Goal: Task Accomplishment & Management: Use online tool/utility

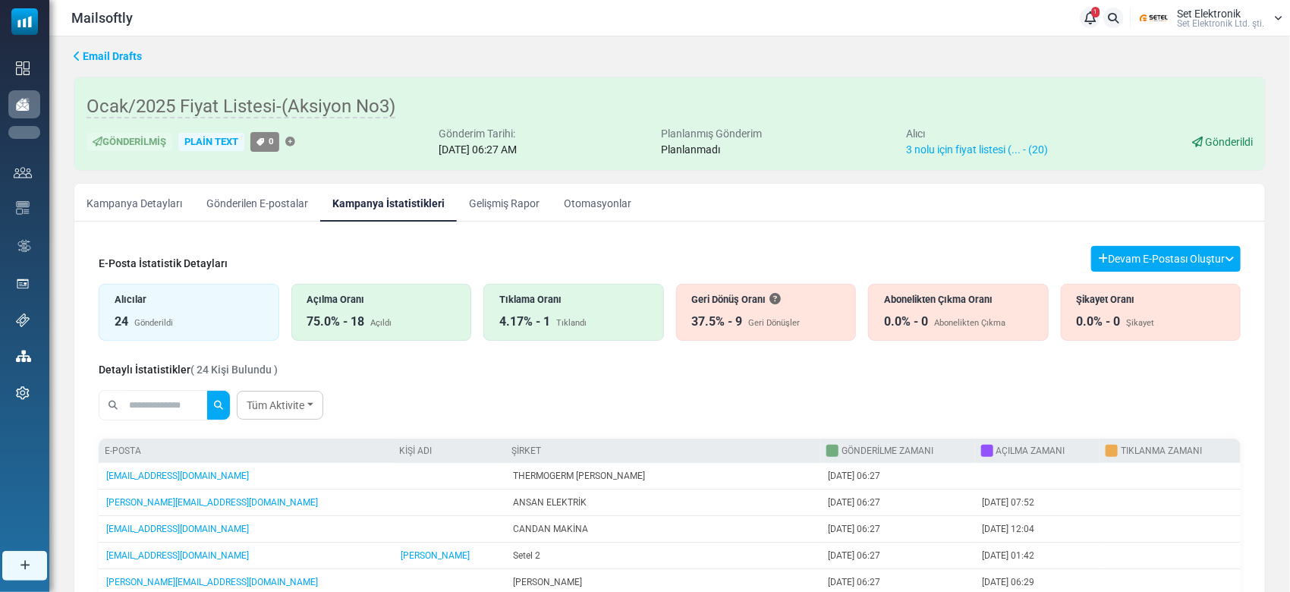
click at [0, 0] on link "Kampanyalar" at bounding box center [0, 0] width 0 height 0
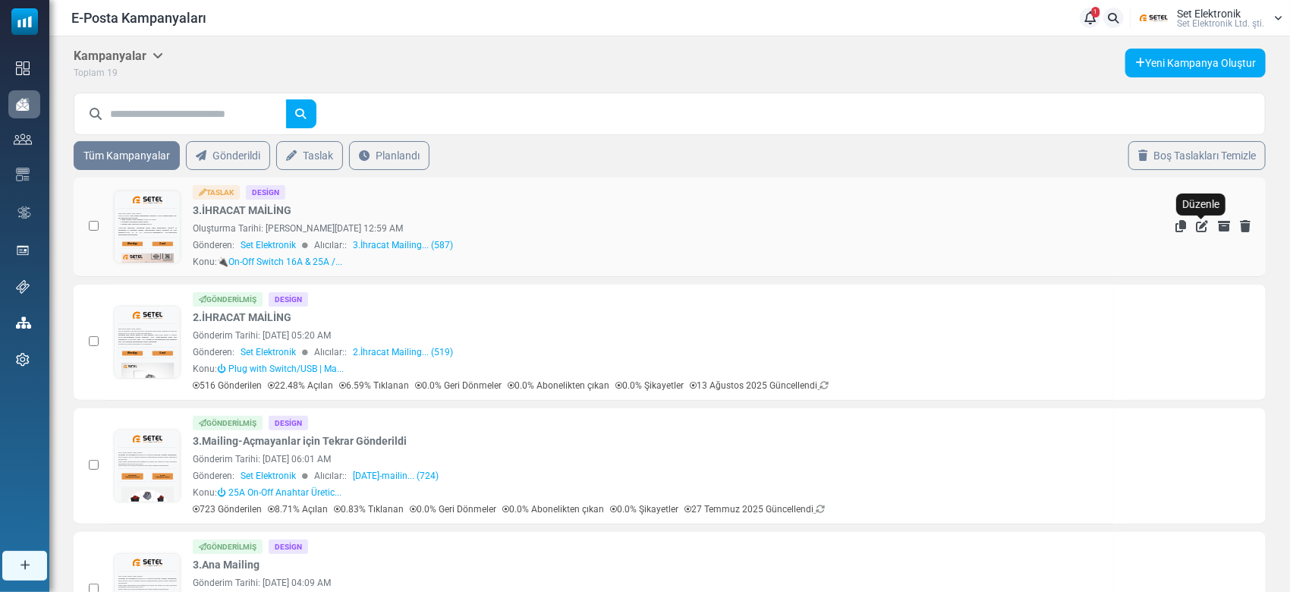
click at [1199, 226] on icon "Düzenle" at bounding box center [1202, 226] width 12 height 12
click at [224, 203] on link "3.İHRACAT MAİLİNG" at bounding box center [242, 211] width 99 height 16
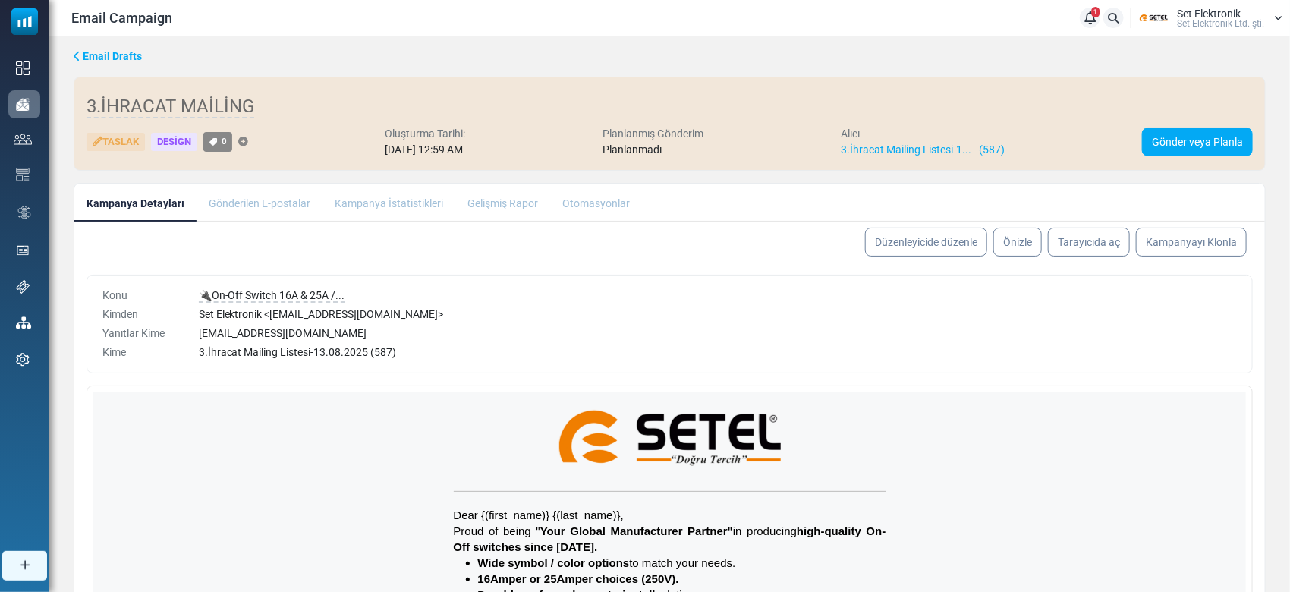
scroll to position [202, 0]
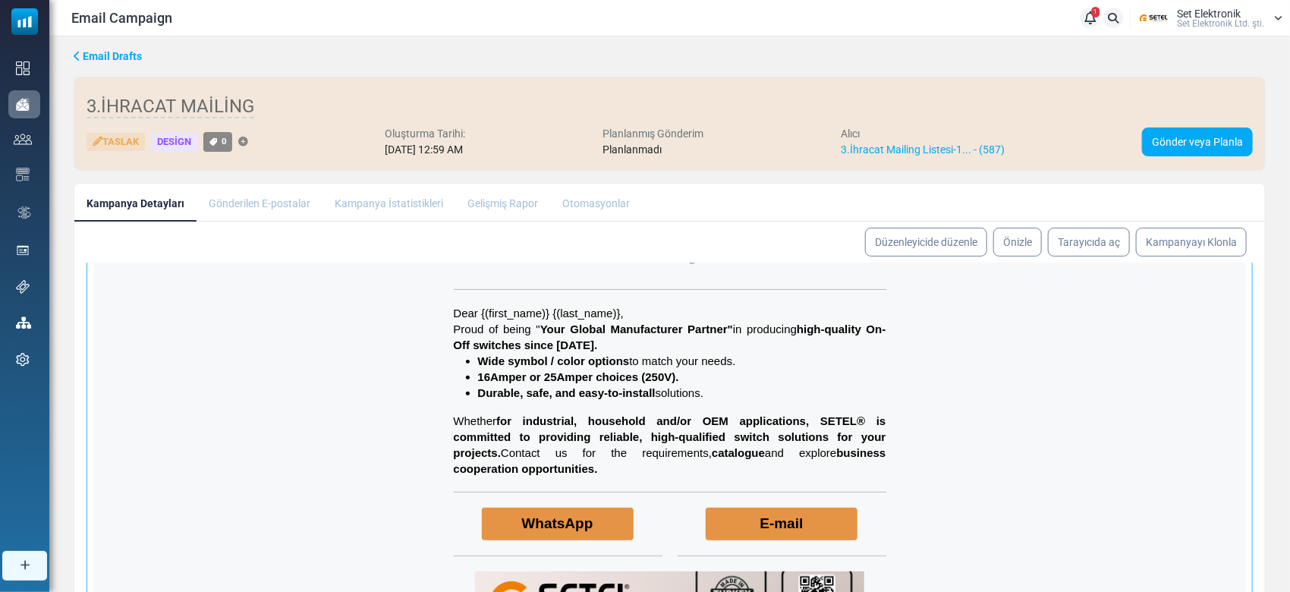
click at [798, 399] on div "Dear {(first_name)} {(last_name)}, Proud of being " Y our G lobal Manufacturer …" at bounding box center [670, 391] width 433 height 172
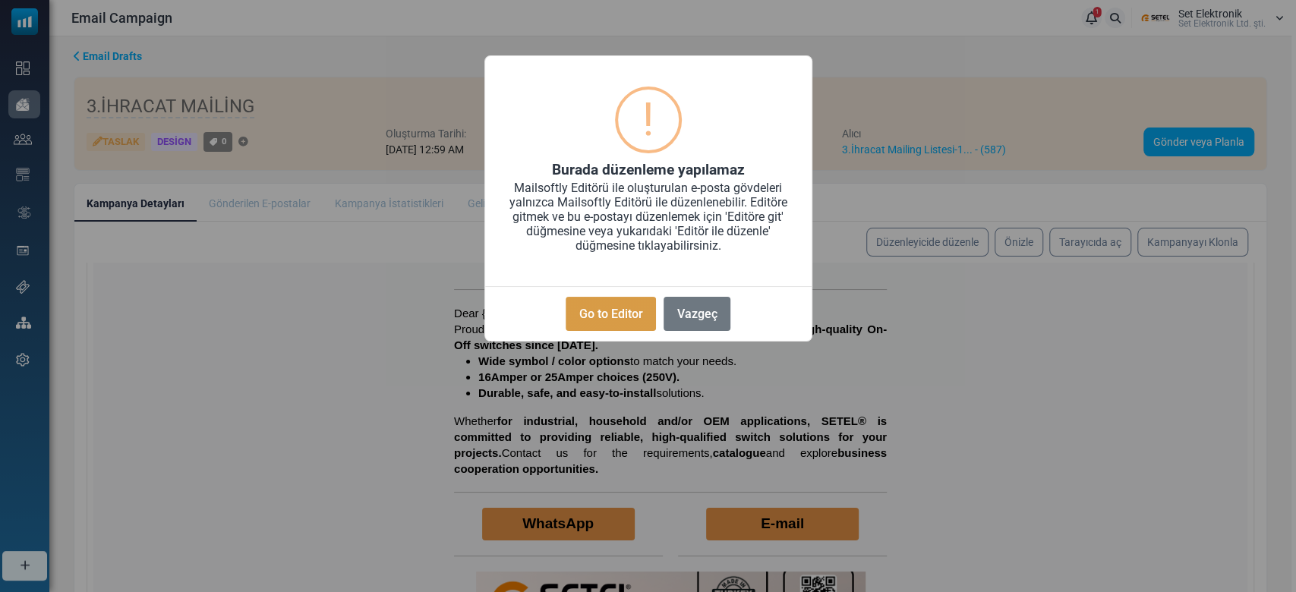
click at [635, 310] on button "Go to Editor" at bounding box center [610, 314] width 90 height 34
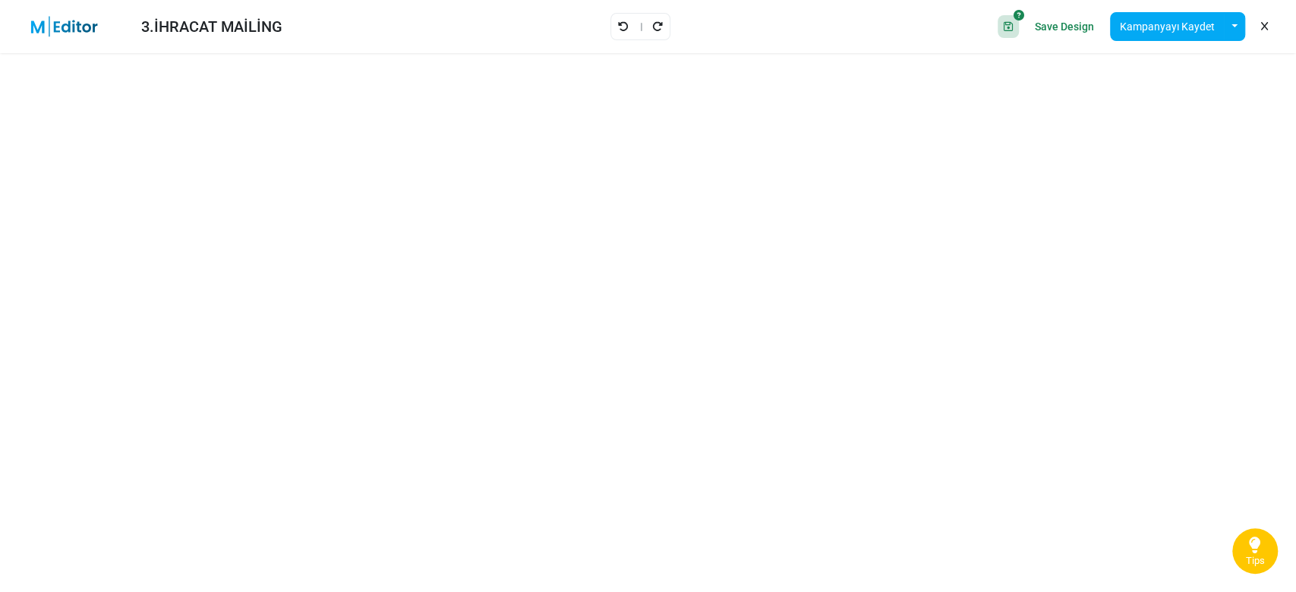
click at [1261, 27] on icon at bounding box center [1264, 27] width 7 height 1
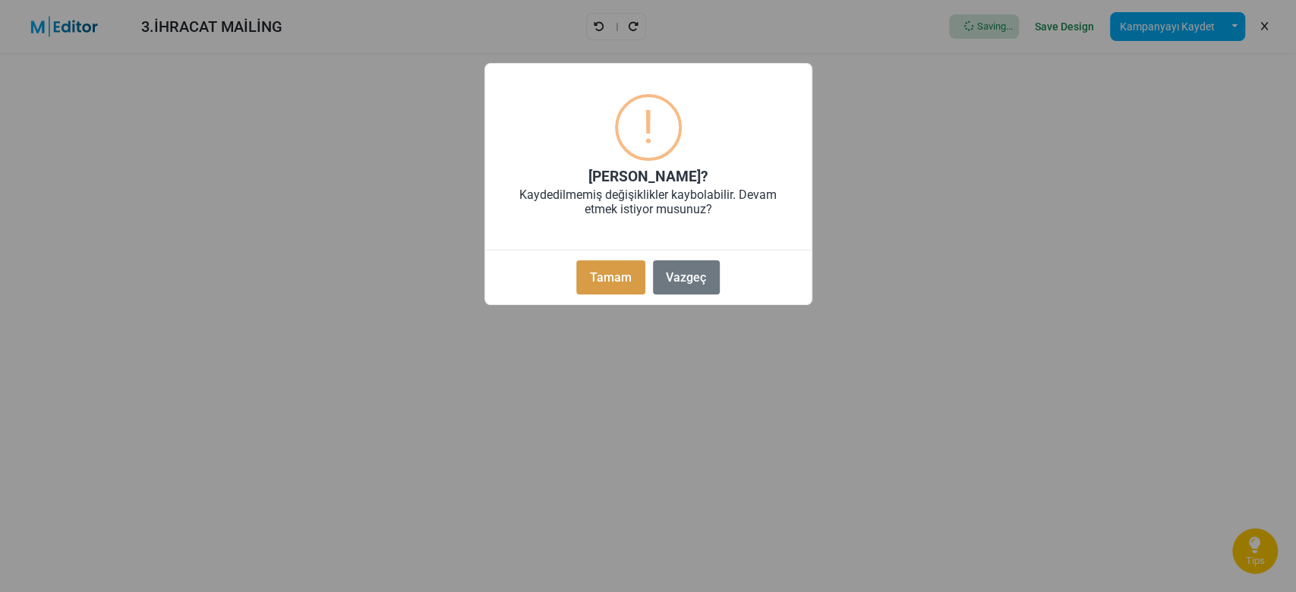
click at [602, 263] on button "Tamam" at bounding box center [610, 277] width 68 height 34
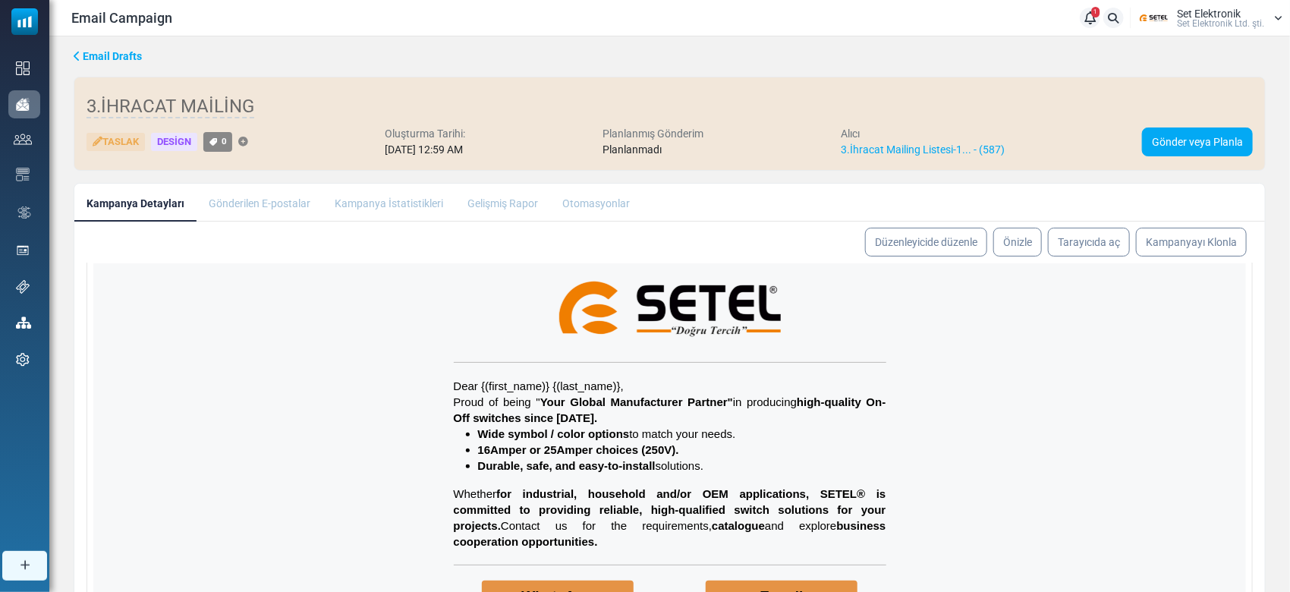
scroll to position [202, 0]
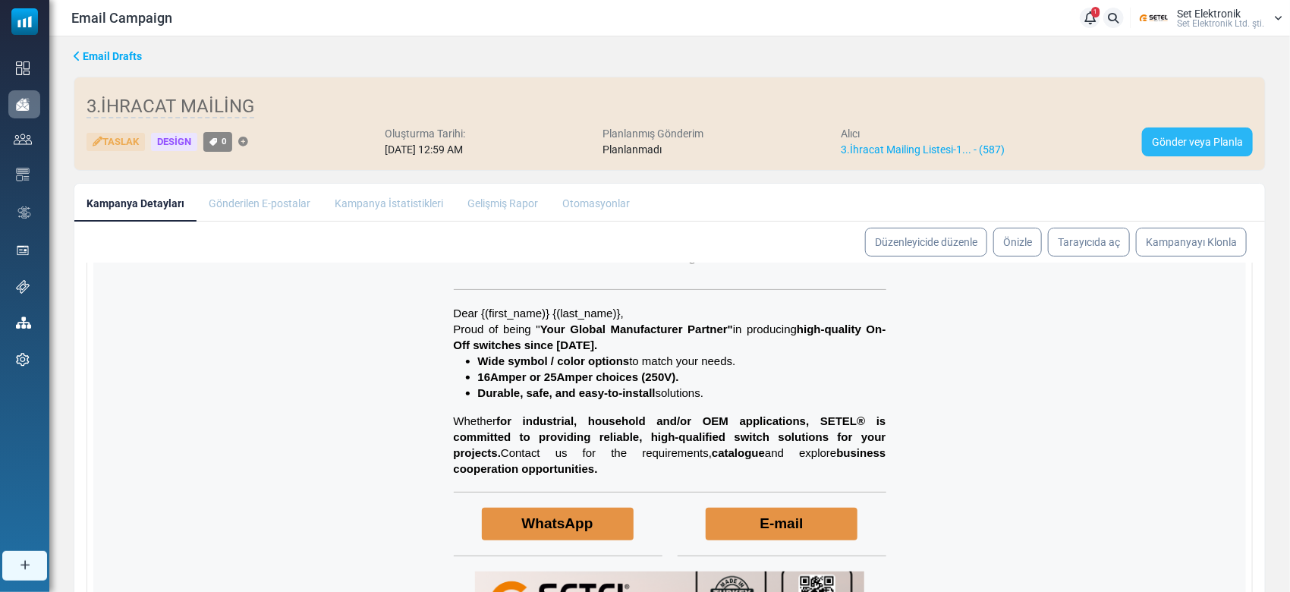
click at [1172, 146] on link "Gönder veya Planla" at bounding box center [1197, 142] width 111 height 29
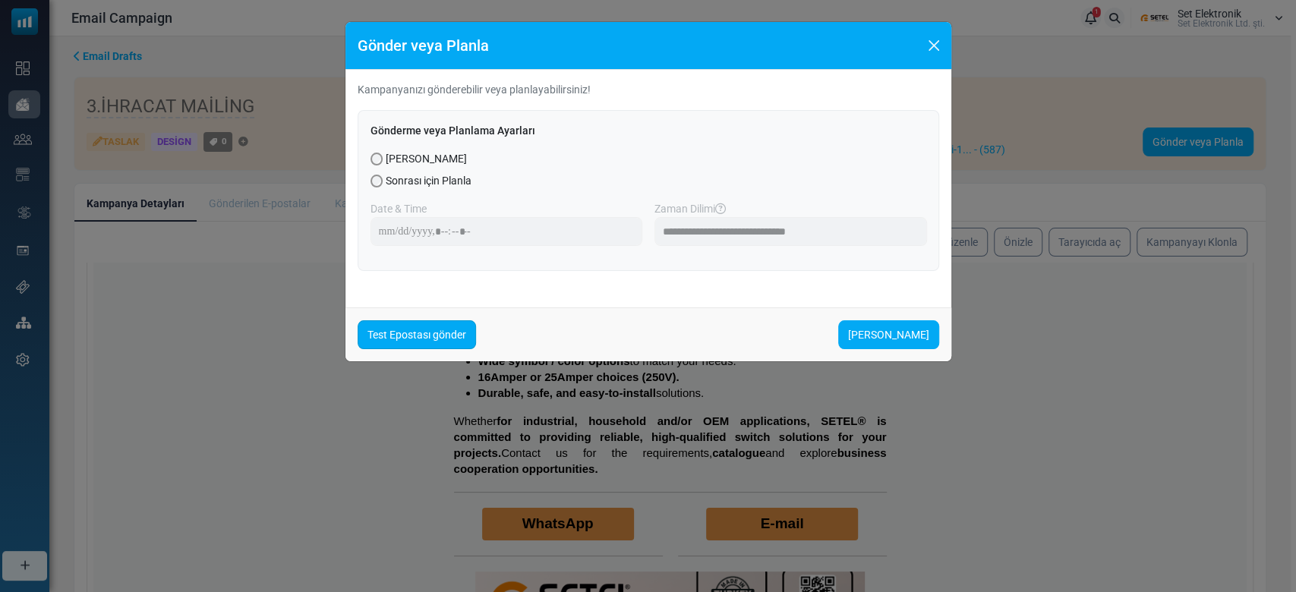
click at [427, 332] on link "Test Epostası gönder" at bounding box center [417, 334] width 118 height 29
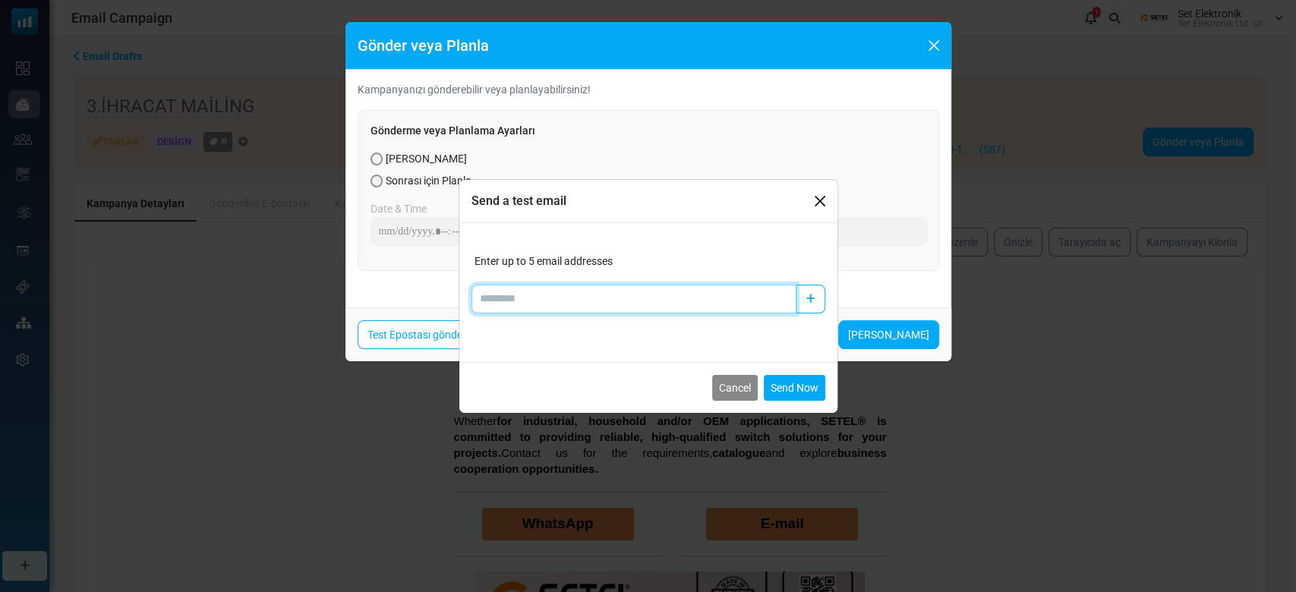
click at [560, 291] on input "Add email" at bounding box center [633, 299] width 325 height 29
type input "**********"
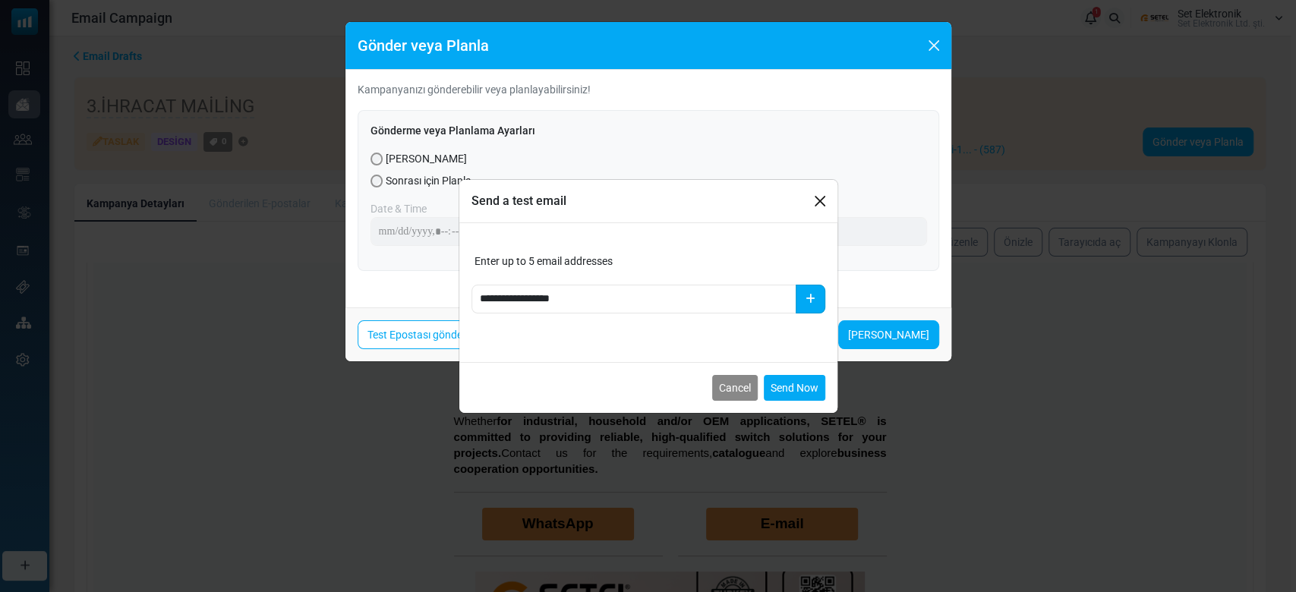
drag, startPoint x: 810, startPoint y: 300, endPoint x: 795, endPoint y: 303, distance: 14.7
click at [809, 299] on icon "button" at bounding box center [810, 299] width 10 height 11
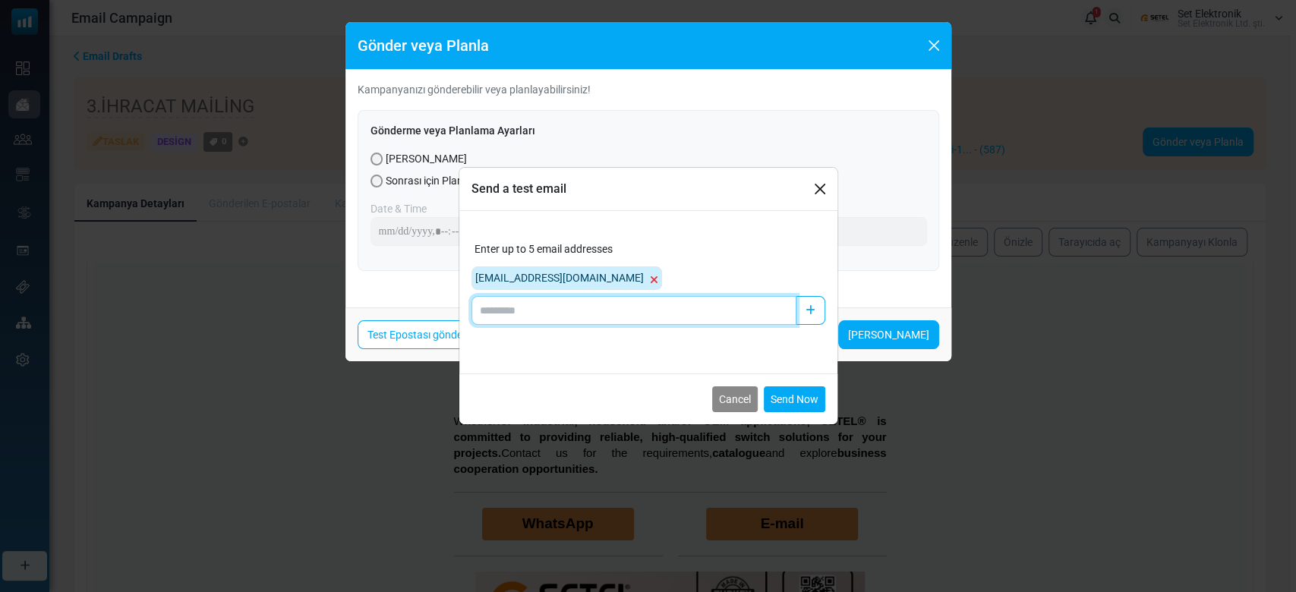
click at [691, 313] on input "Add email" at bounding box center [633, 310] width 325 height 29
type input "*"
type input "**********"
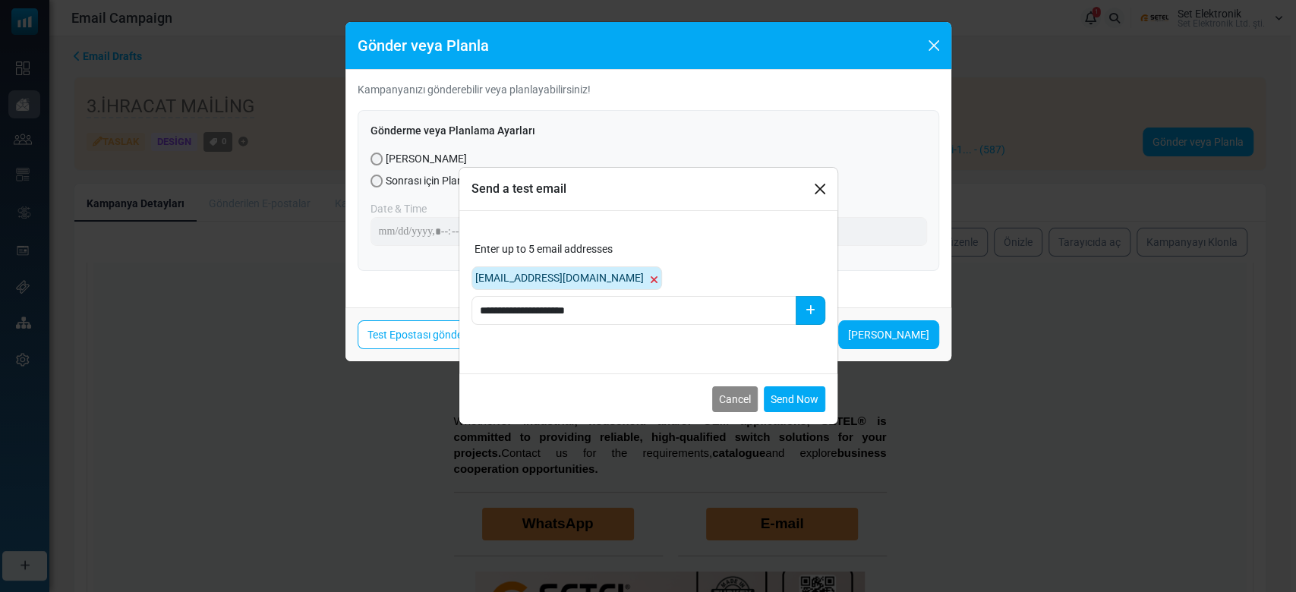
click at [822, 312] on button "button" at bounding box center [810, 310] width 30 height 29
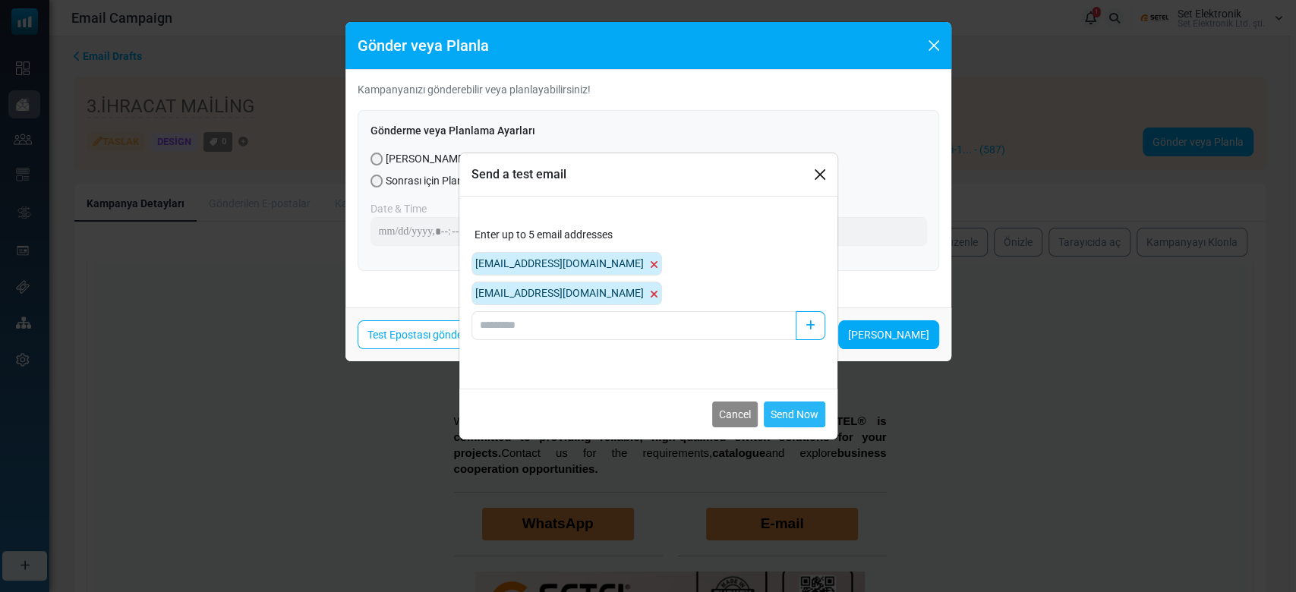
click at [811, 405] on button "Send Now" at bounding box center [794, 415] width 61 height 26
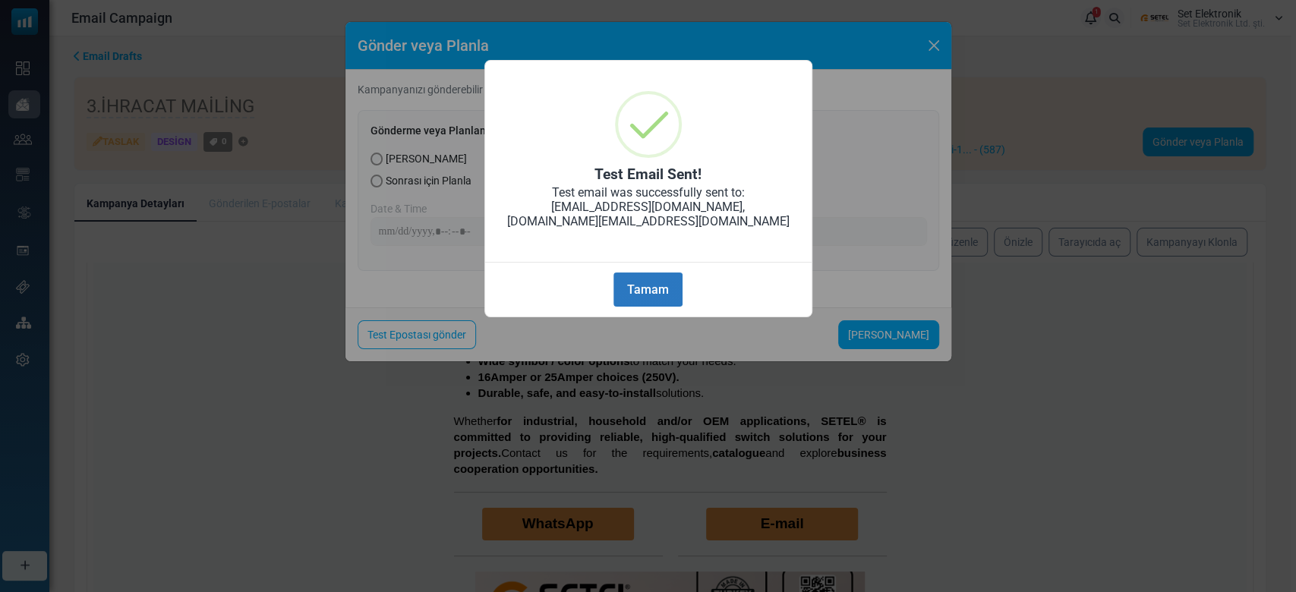
drag, startPoint x: 654, startPoint y: 281, endPoint x: 662, endPoint y: 269, distance: 14.1
click at [654, 279] on button "Tamam" at bounding box center [647, 289] width 68 height 34
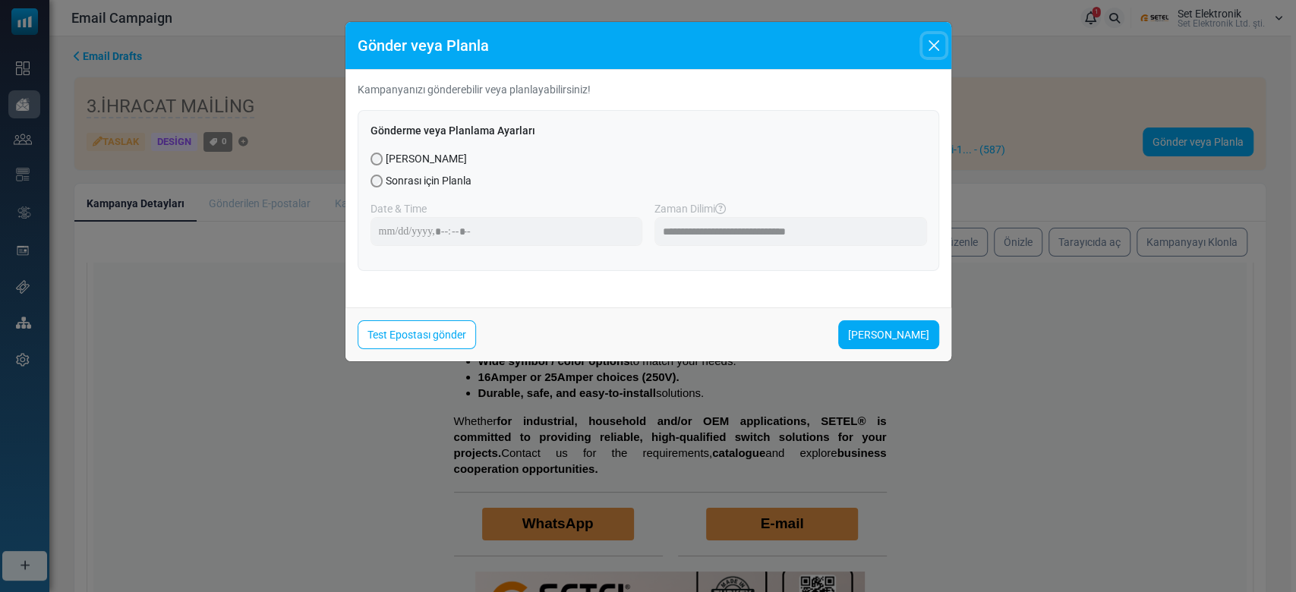
click at [935, 43] on button "Close" at bounding box center [933, 45] width 23 height 23
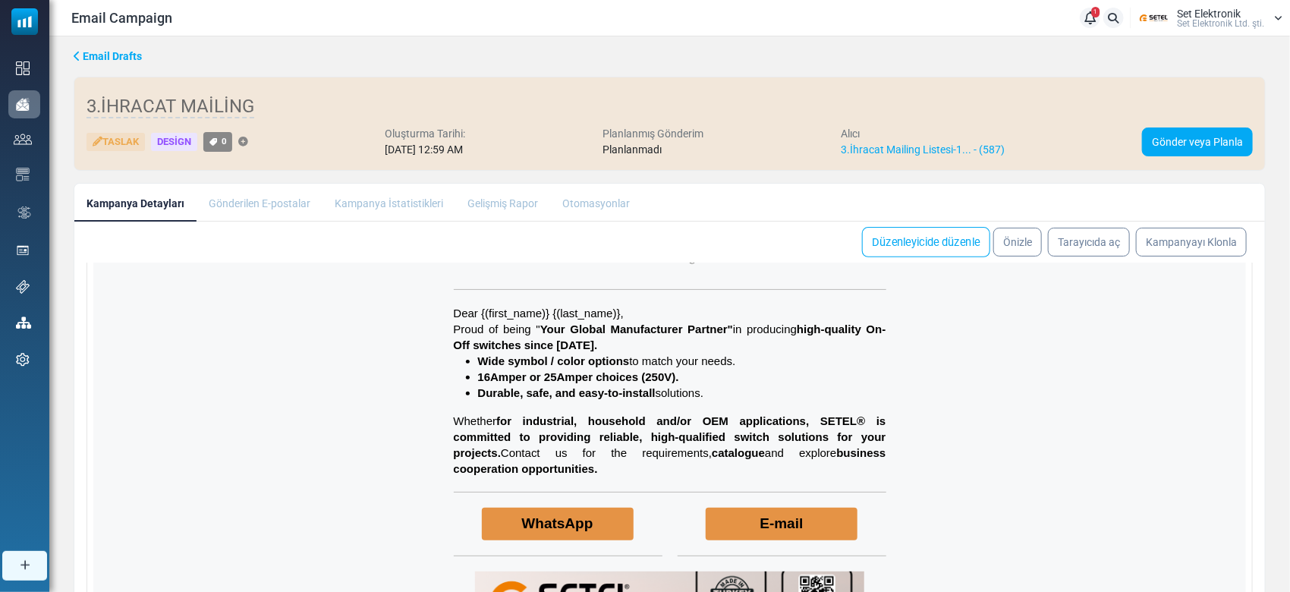
click at [929, 235] on link "Düzenleyicide düzenle" at bounding box center [926, 242] width 128 height 30
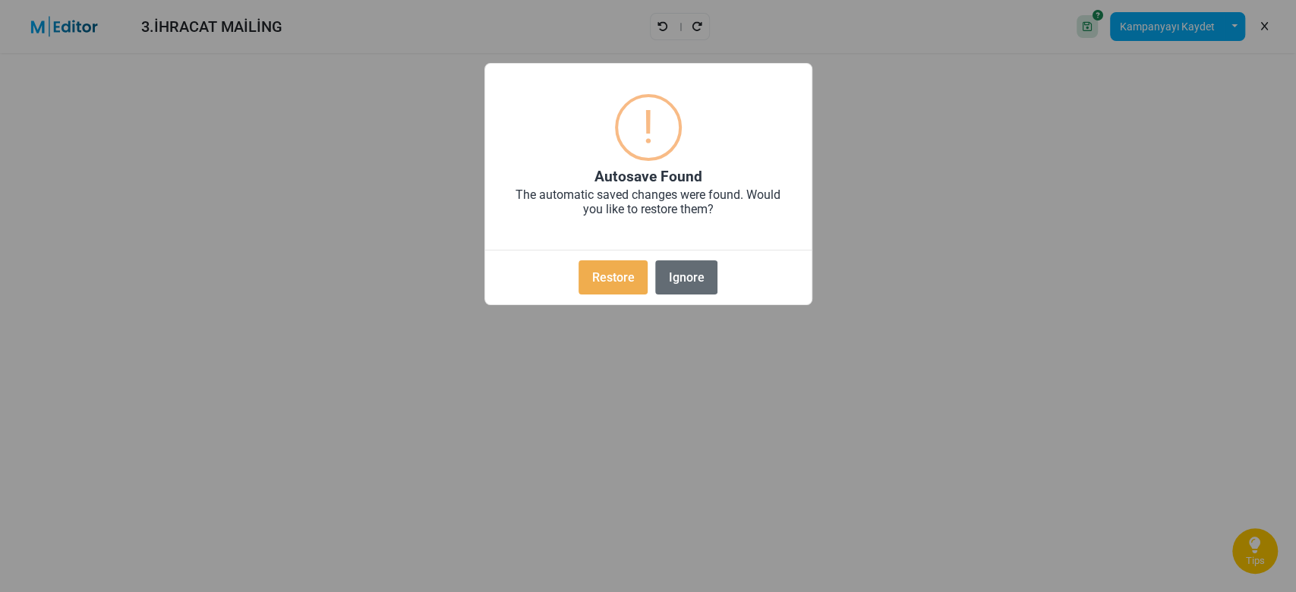
click at [679, 288] on button "Ignore" at bounding box center [686, 277] width 62 height 34
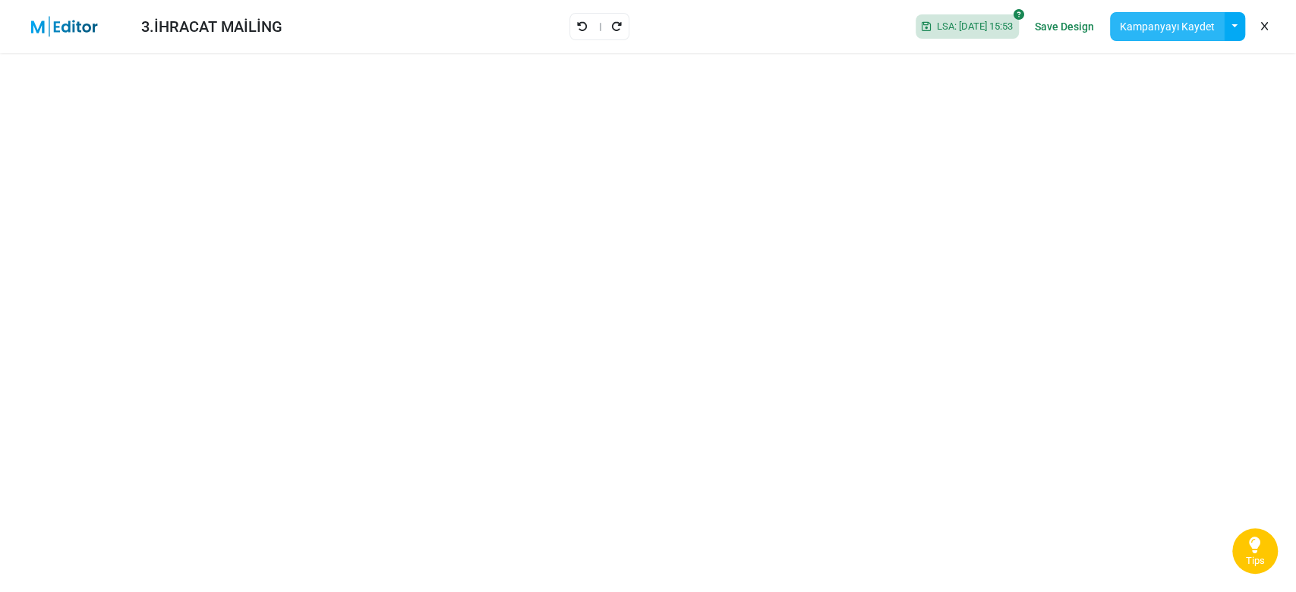
click at [1140, 17] on button "Kampanyayı Kaydet" at bounding box center [1167, 26] width 115 height 29
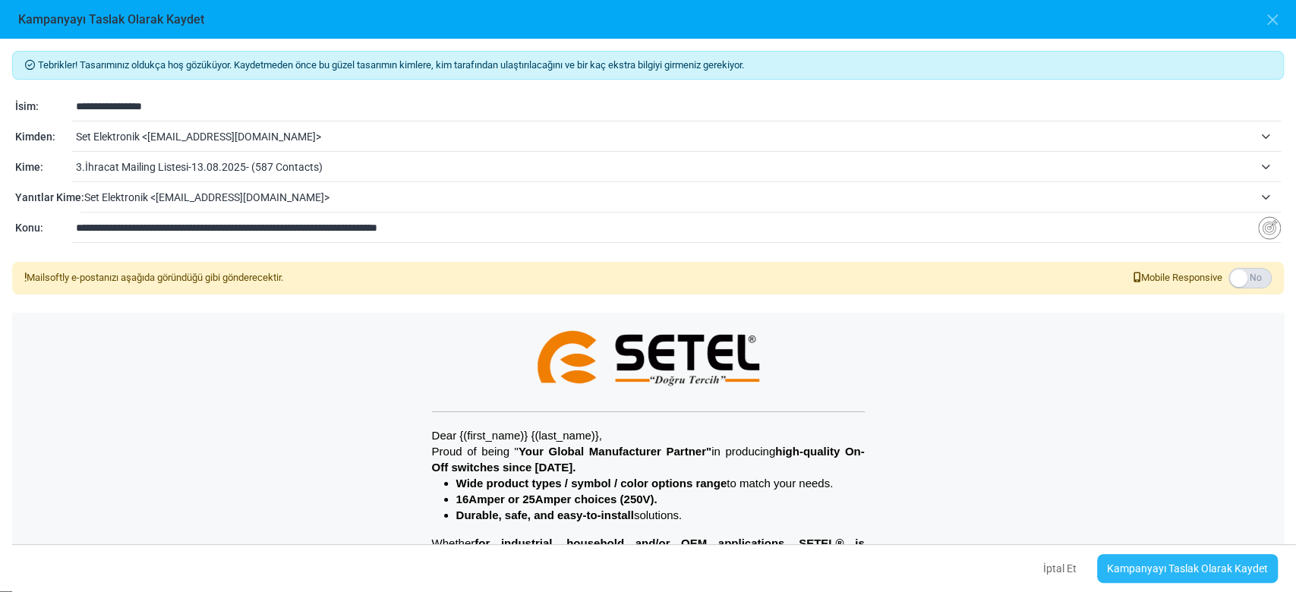
click at [1157, 572] on link "Kampanyayı Taslak Olarak Kaydet" at bounding box center [1187, 568] width 181 height 29
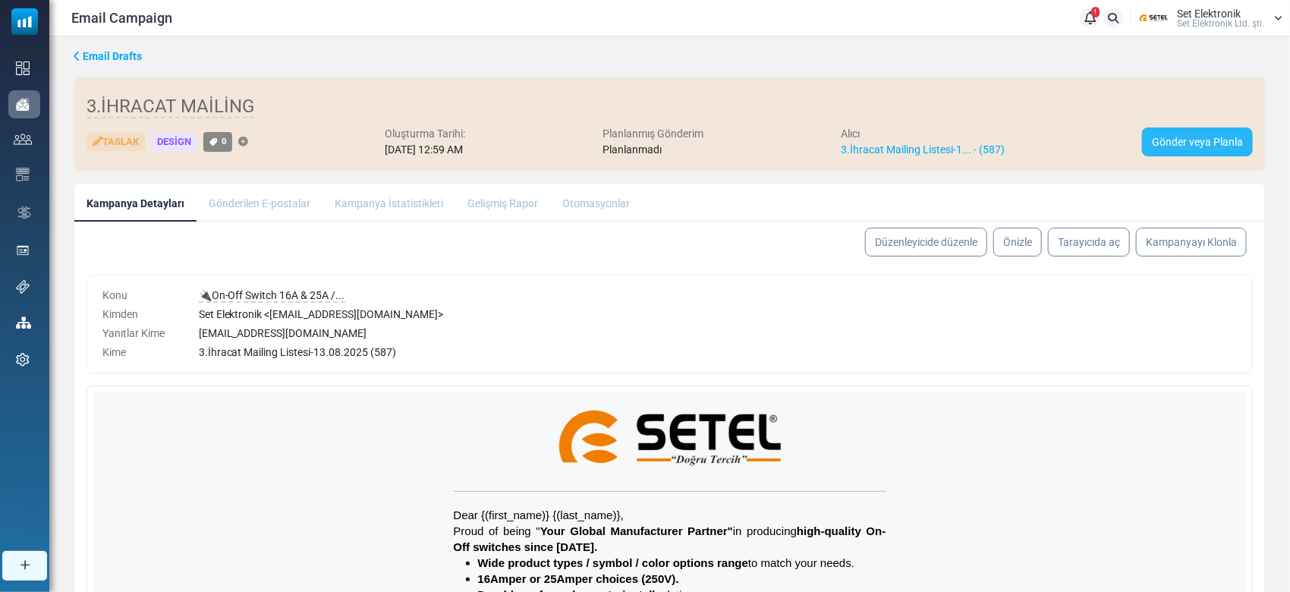
click at [1154, 140] on link "Gönder veya Planla" at bounding box center [1197, 142] width 111 height 29
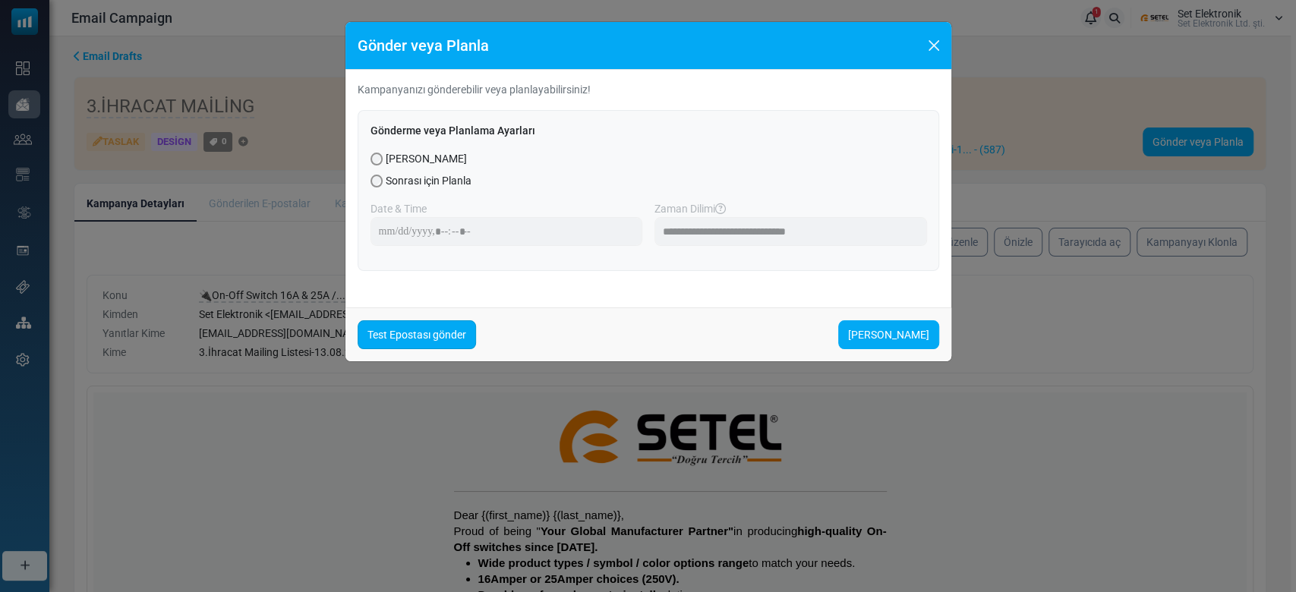
click at [443, 338] on link "Test Epostası gönder" at bounding box center [417, 334] width 118 height 29
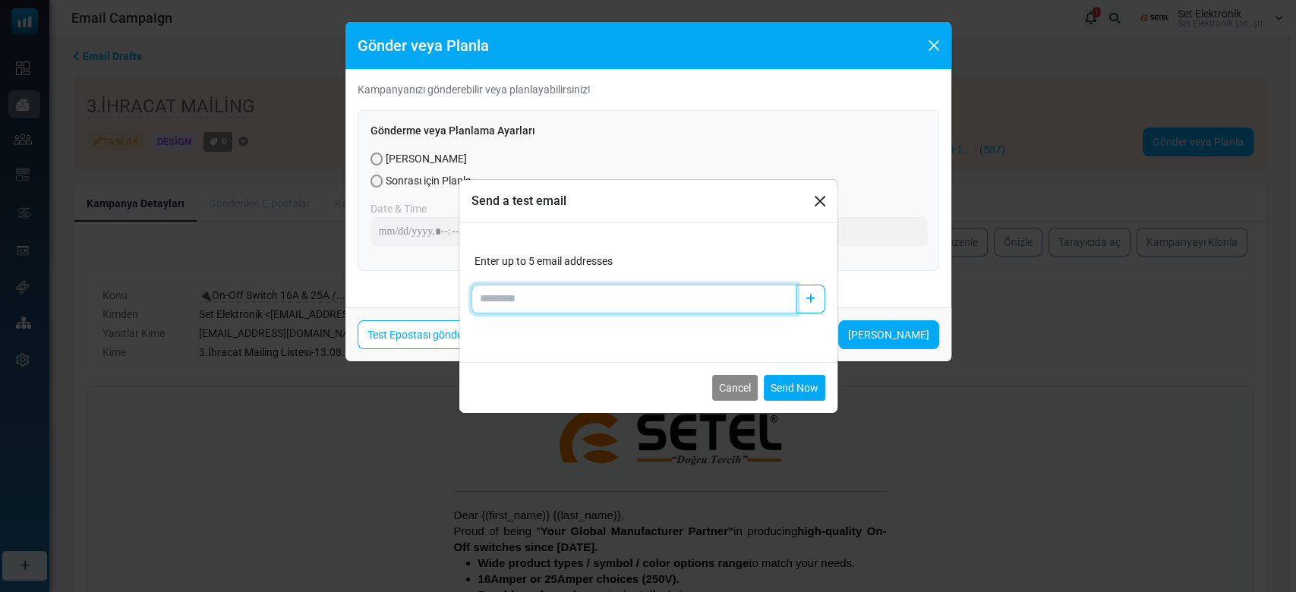
click at [547, 299] on input "Add email" at bounding box center [633, 299] width 325 height 29
type input "**********"
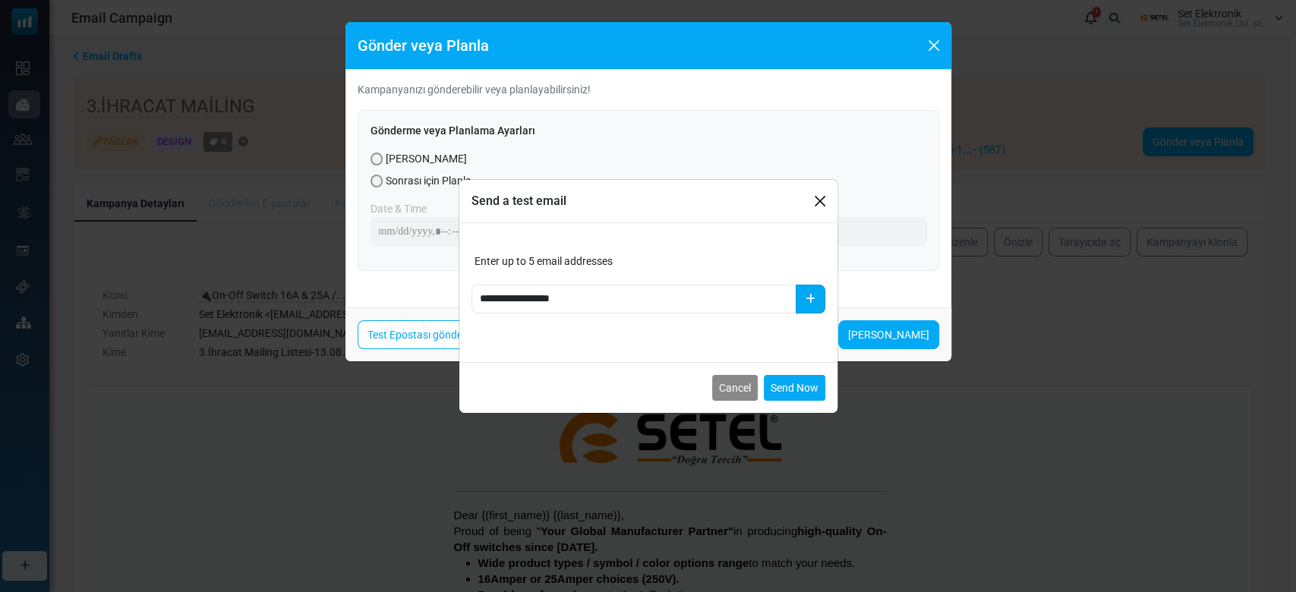
click at [816, 291] on button "button" at bounding box center [810, 299] width 30 height 29
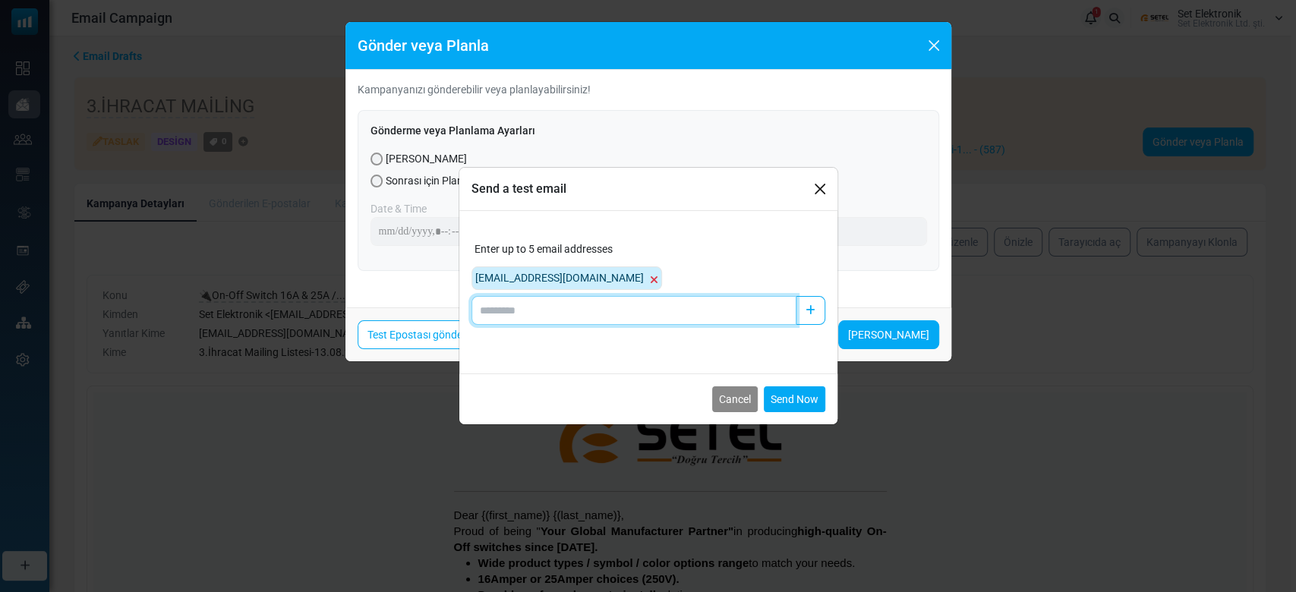
click at [695, 304] on input "Add email" at bounding box center [633, 310] width 325 height 29
drag, startPoint x: 571, startPoint y: 315, endPoint x: 435, endPoint y: 307, distance: 136.1
click at [411, 296] on div "Send a test email Enter up to 5 email addresses hazal@setel.com.tr ****** Cance…" at bounding box center [648, 296] width 1296 height 592
paste input "**********"
type input "**********"
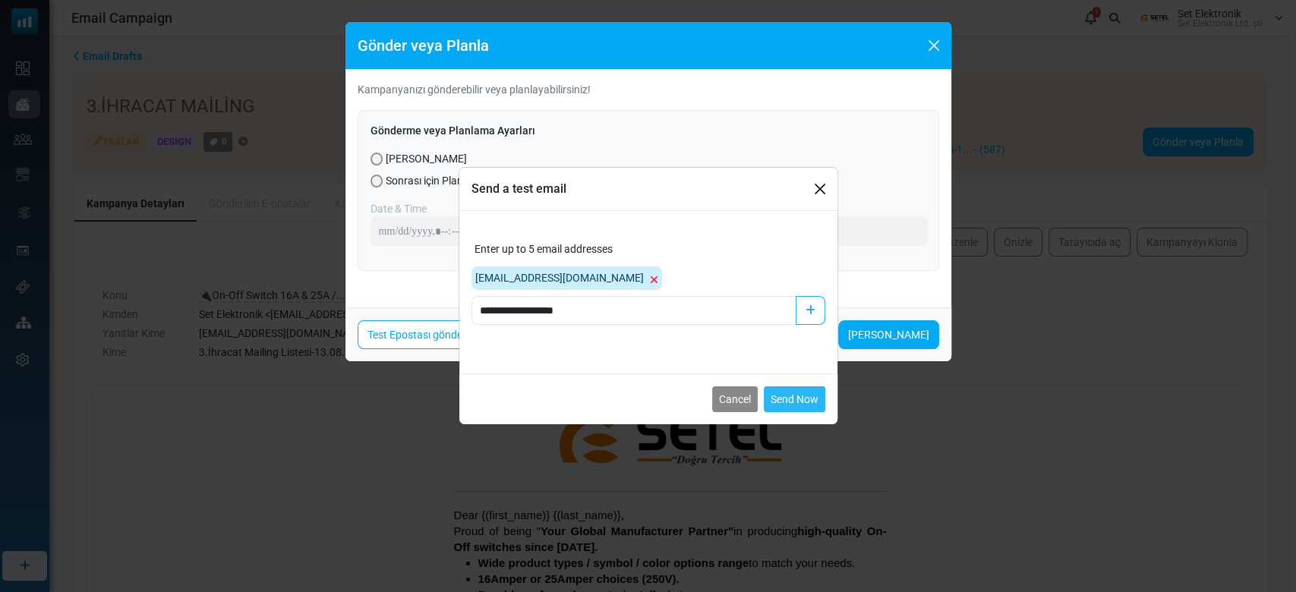
click at [792, 402] on button "Send Now" at bounding box center [794, 399] width 61 height 26
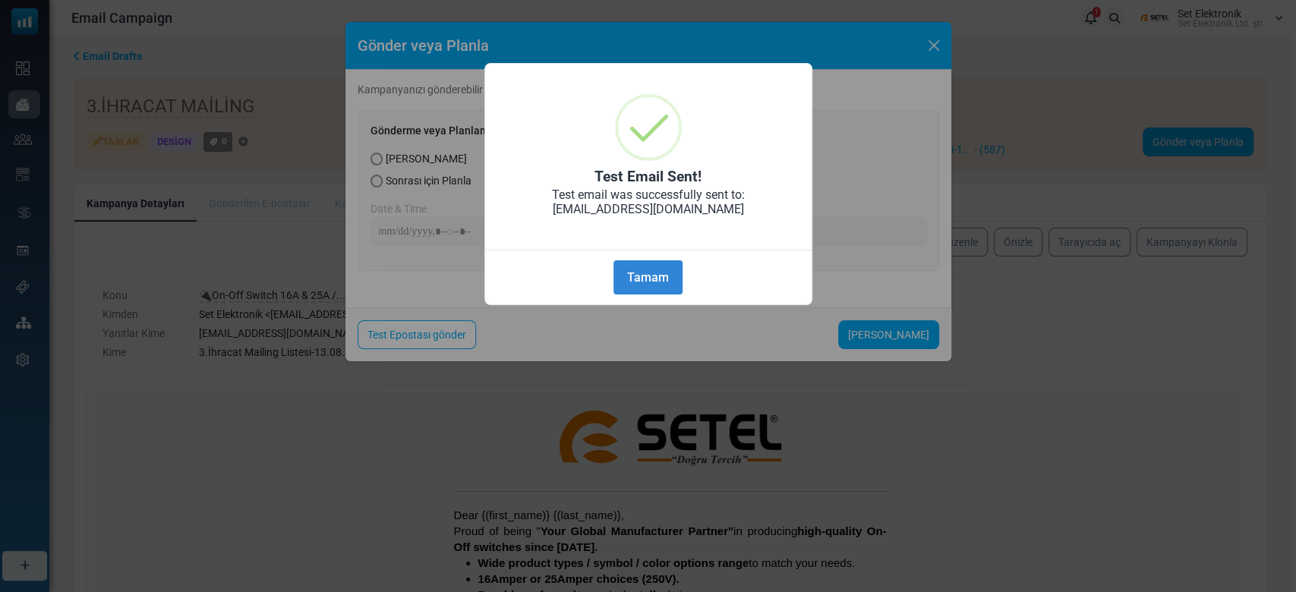
click at [663, 252] on div "Tamam No Cancel" at bounding box center [648, 274] width 326 height 49
click at [656, 271] on button "Tamam" at bounding box center [647, 277] width 68 height 34
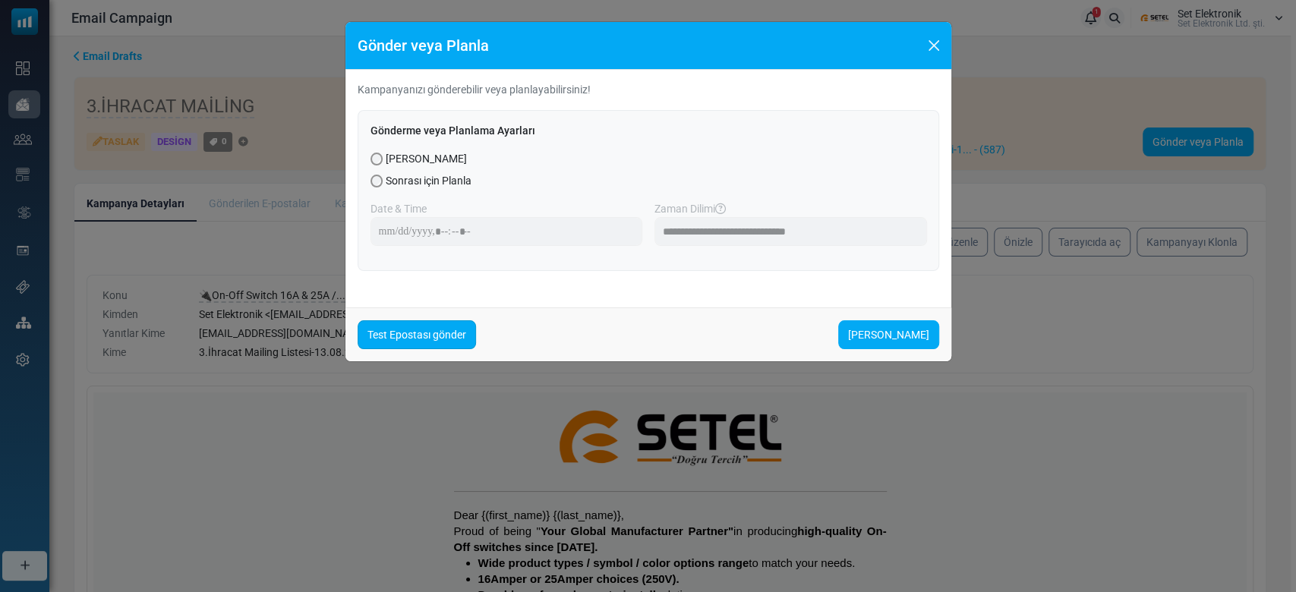
click at [464, 337] on link "Test Epostası gönder" at bounding box center [417, 334] width 118 height 29
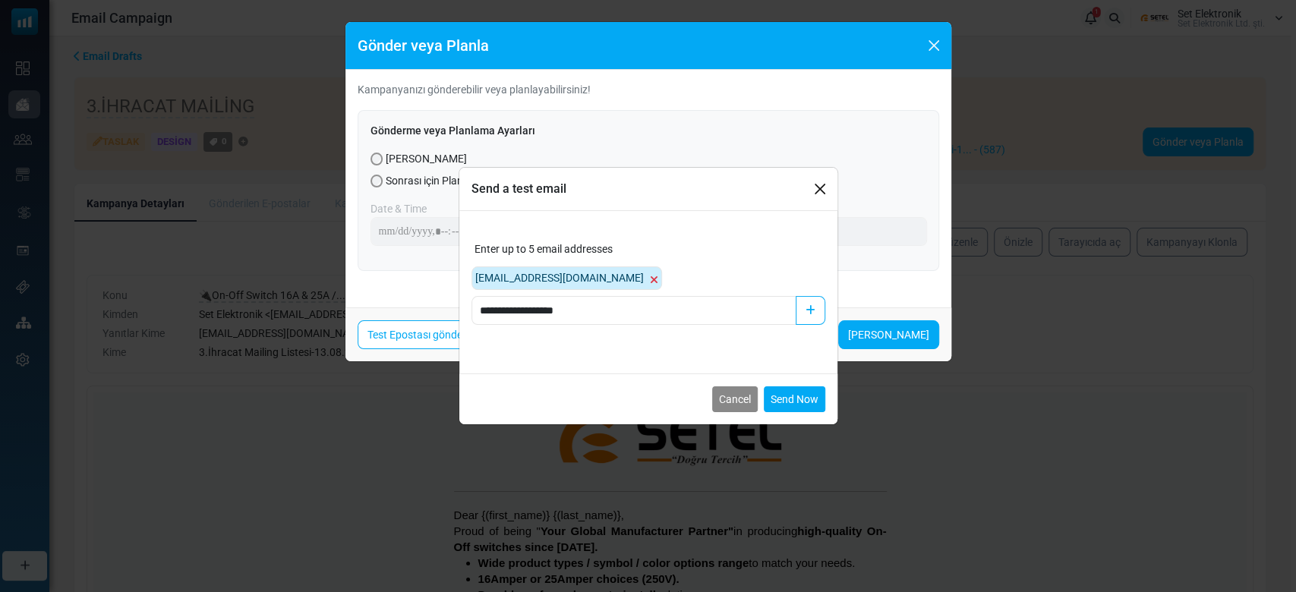
click at [650, 279] on icon at bounding box center [654, 280] width 8 height 11
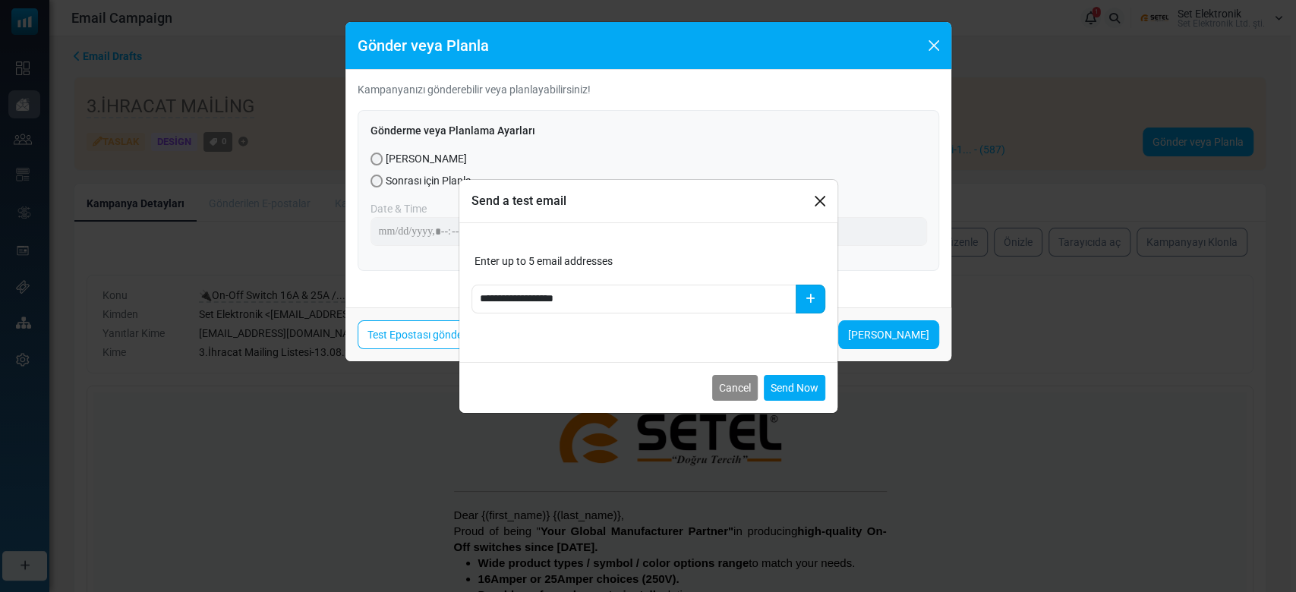
click at [811, 295] on icon "button" at bounding box center [810, 299] width 10 height 11
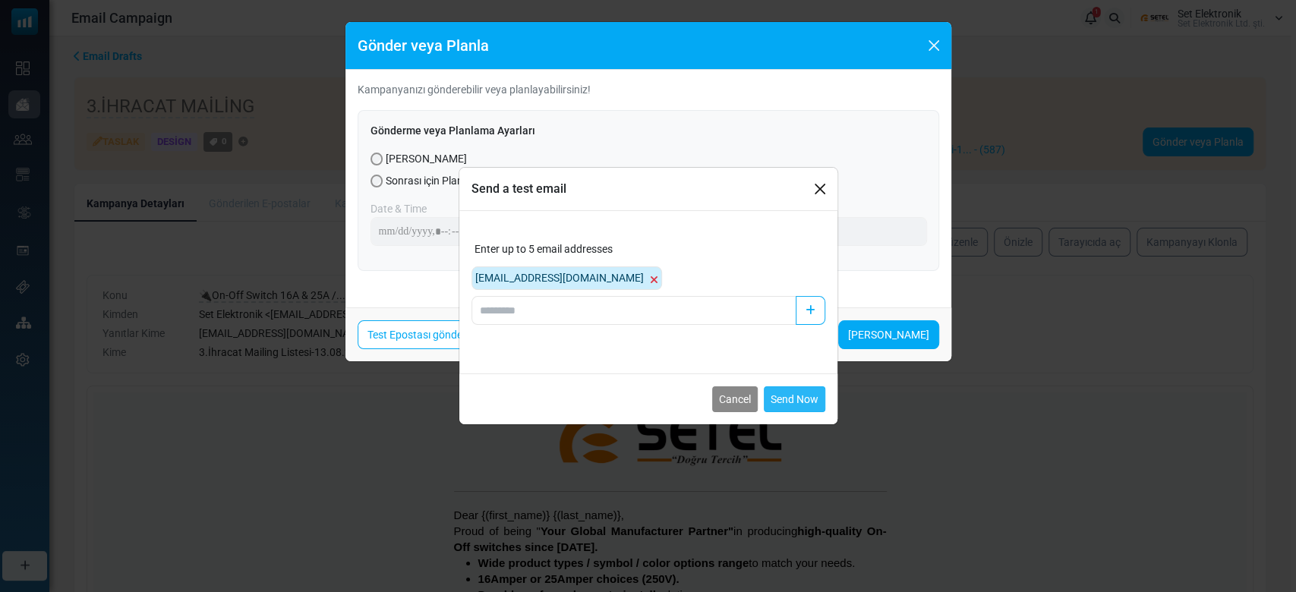
click at [795, 401] on button "Send Now" at bounding box center [794, 399] width 61 height 26
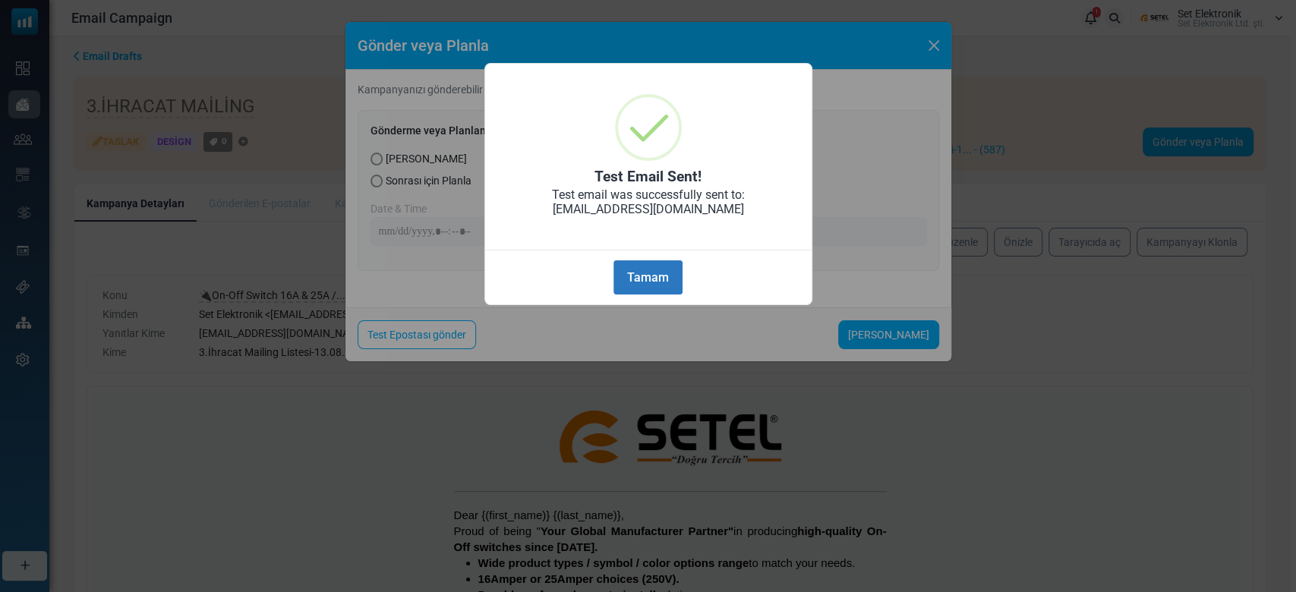
click at [650, 260] on button "Tamam" at bounding box center [647, 277] width 68 height 34
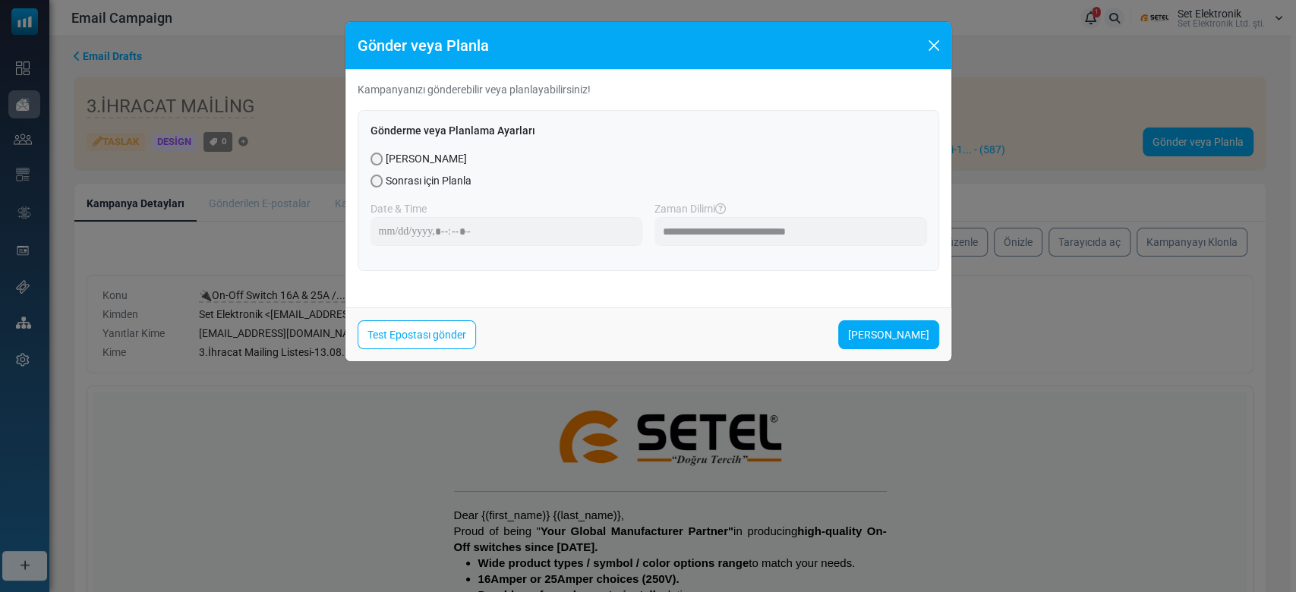
click at [1100, 367] on div "**********" at bounding box center [648, 296] width 1296 height 592
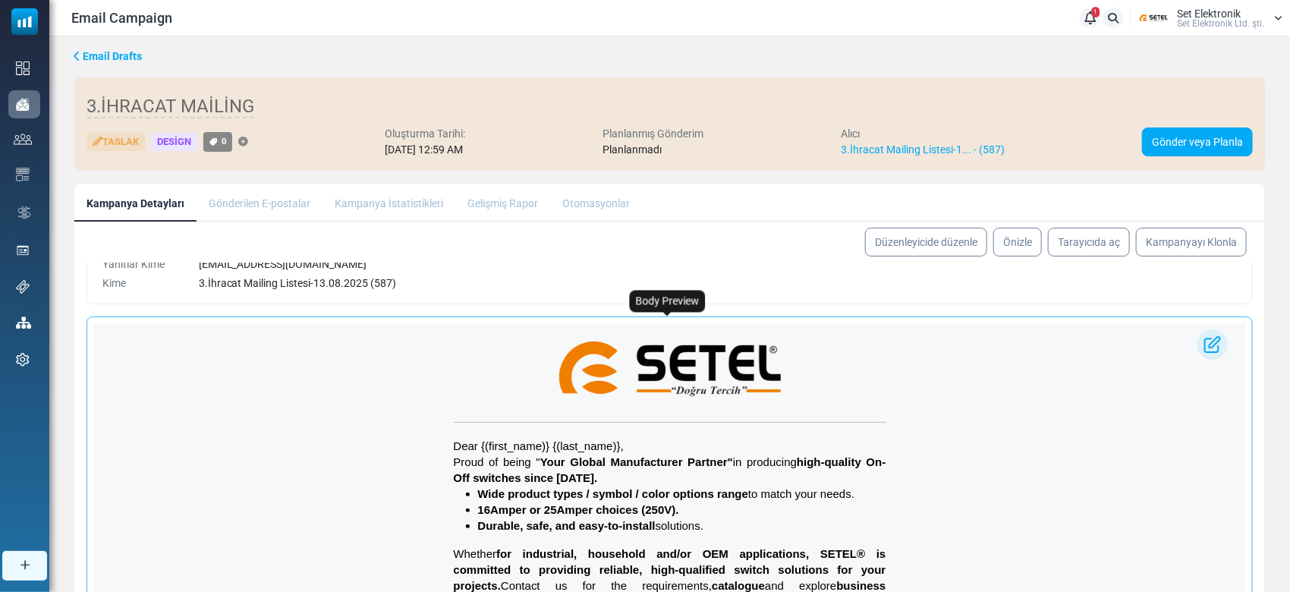
scroll to position [101, 0]
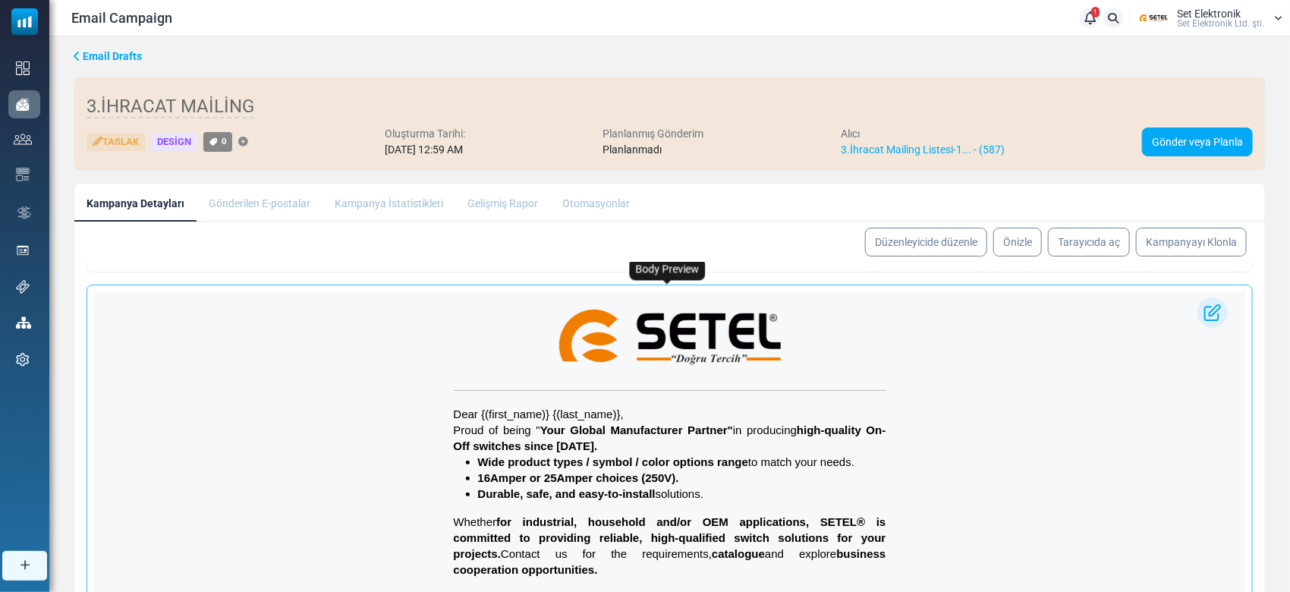
click at [798, 416] on p "Dear {(first_name)} {(last_name)}," at bounding box center [670, 414] width 433 height 16
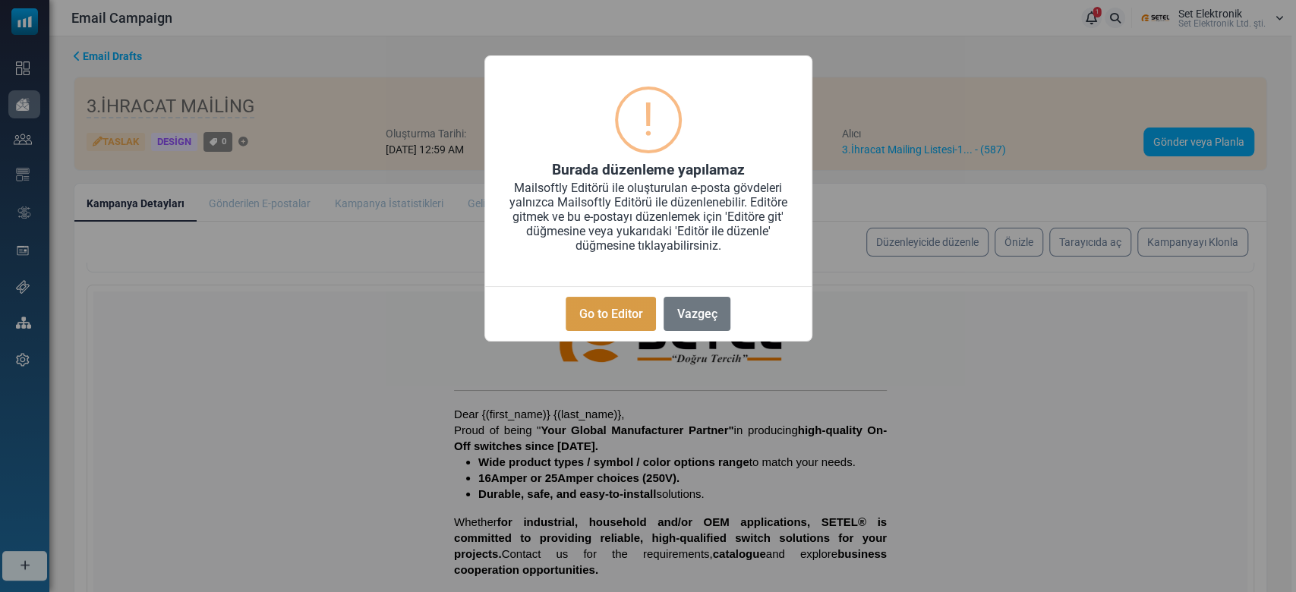
click at [614, 309] on button "Go to Editor" at bounding box center [610, 314] width 90 height 34
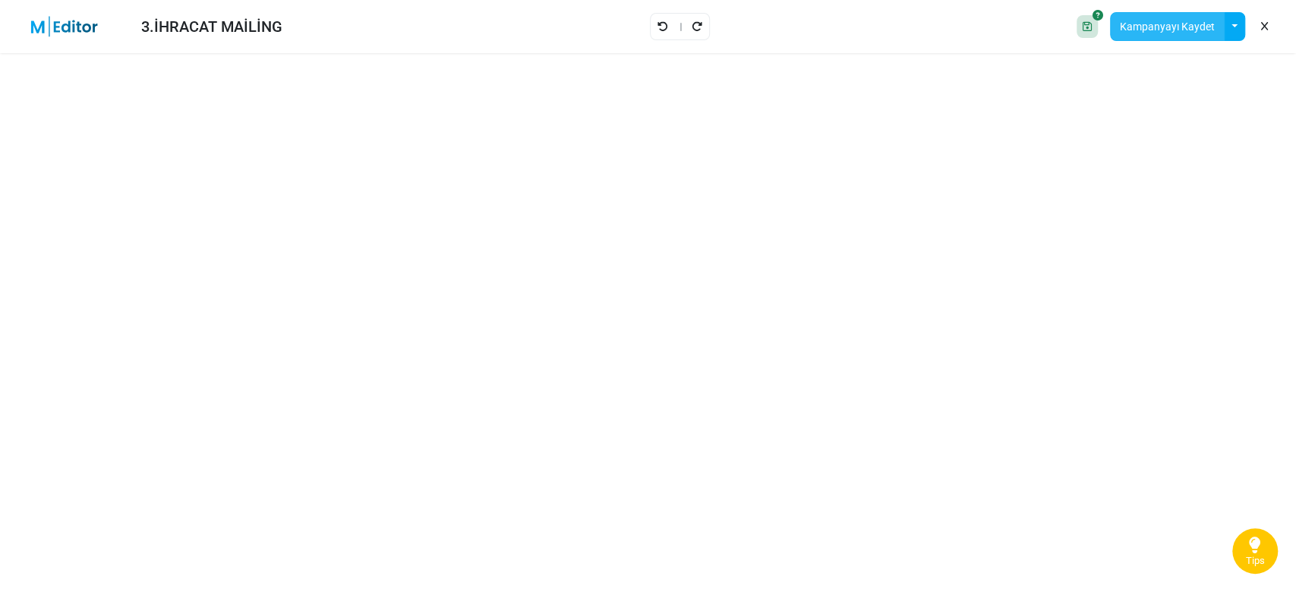
click at [1172, 27] on button "Kampanyayı Kaydet" at bounding box center [1167, 26] width 115 height 29
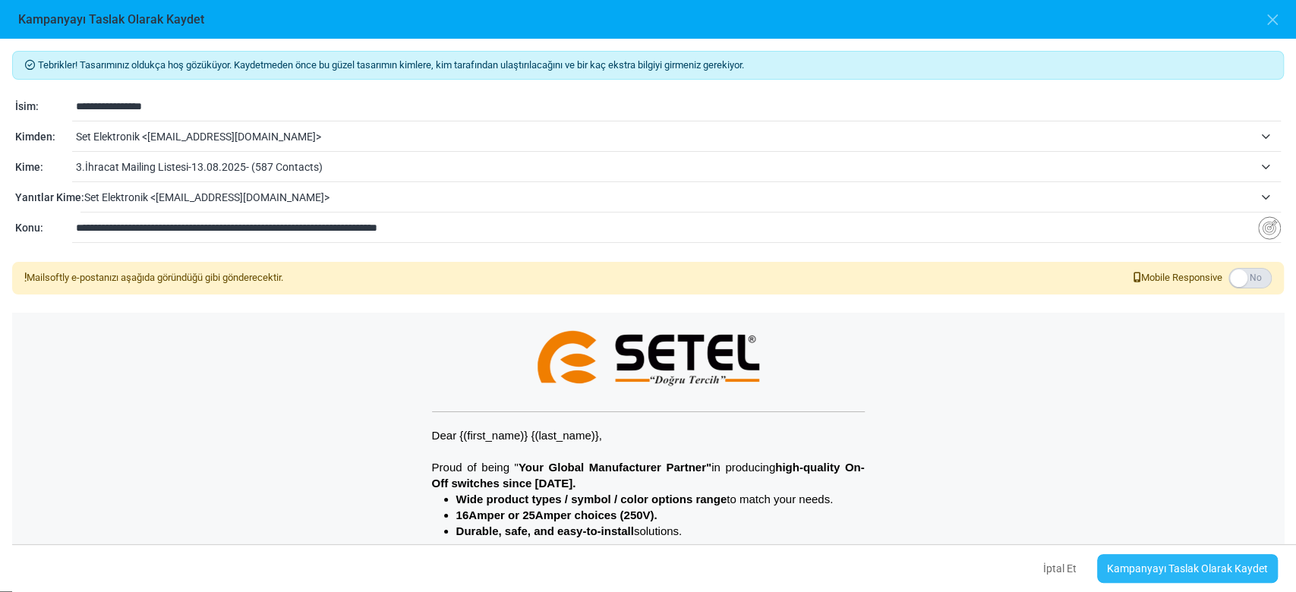
click at [1173, 565] on link "Kampanyayı Taslak Olarak Kaydet" at bounding box center [1187, 568] width 181 height 29
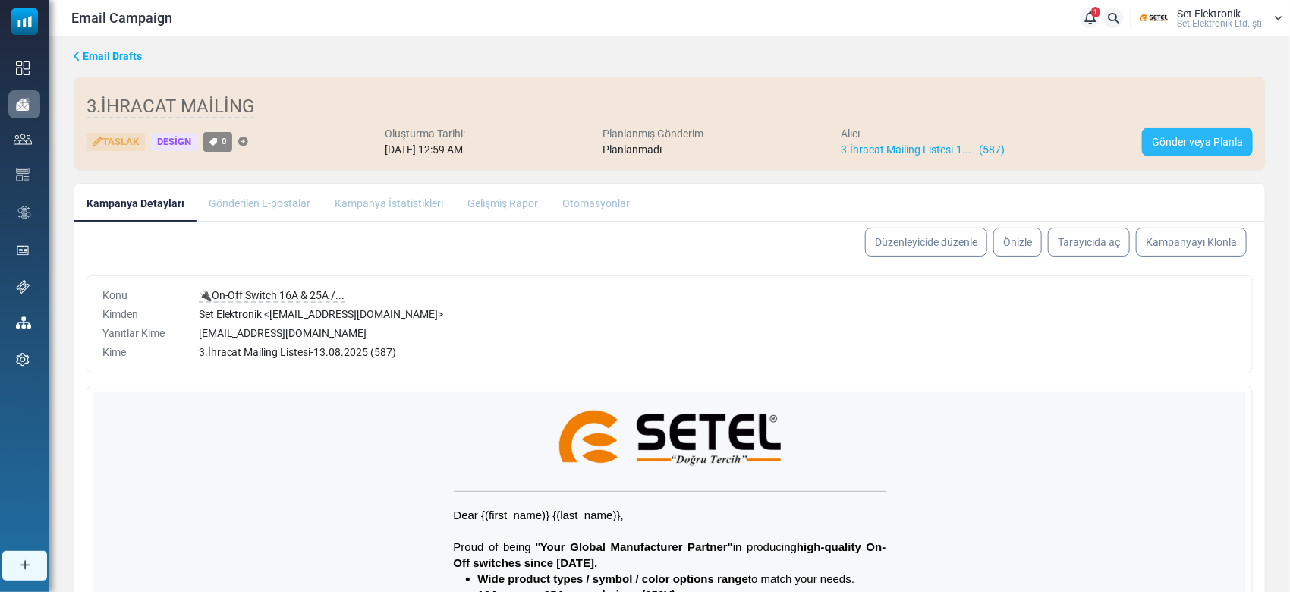
click at [1189, 152] on link "Gönder veya Planla" at bounding box center [1197, 142] width 111 height 29
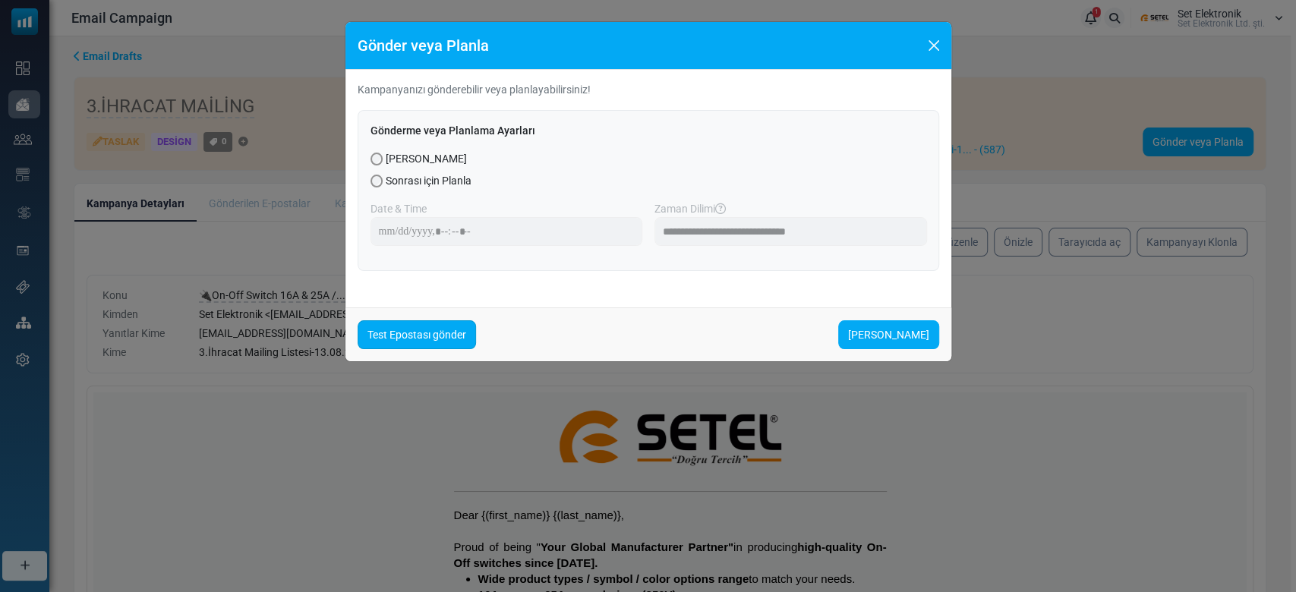
click at [448, 326] on link "Test Epostası gönder" at bounding box center [417, 334] width 118 height 29
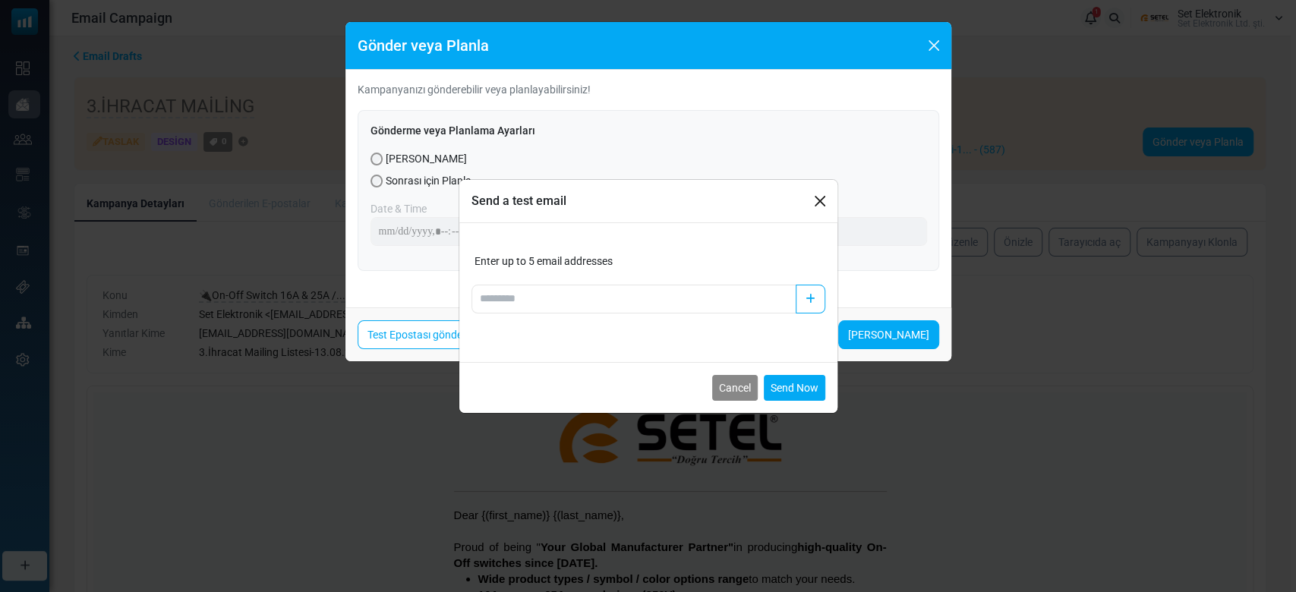
click at [550, 272] on div "Enter up to 5 email addresses" at bounding box center [648, 284] width 354 height 60
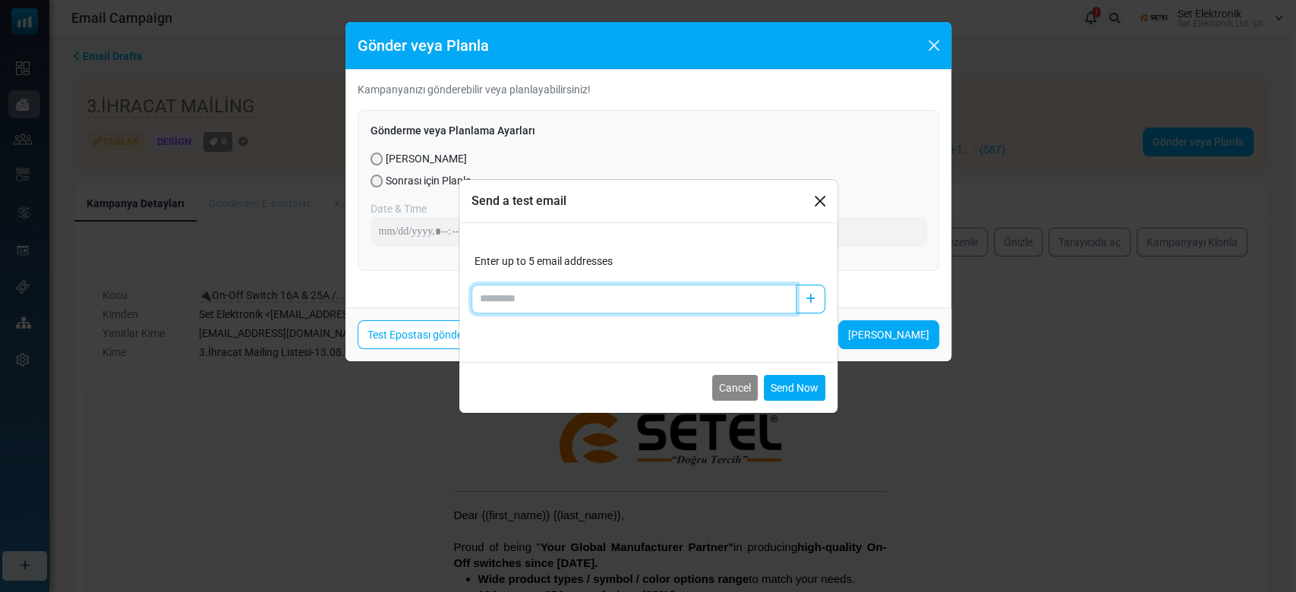
click at [548, 302] on input "Add email" at bounding box center [633, 299] width 325 height 29
click at [602, 303] on input "Add email" at bounding box center [633, 299] width 325 height 29
type input "**********"
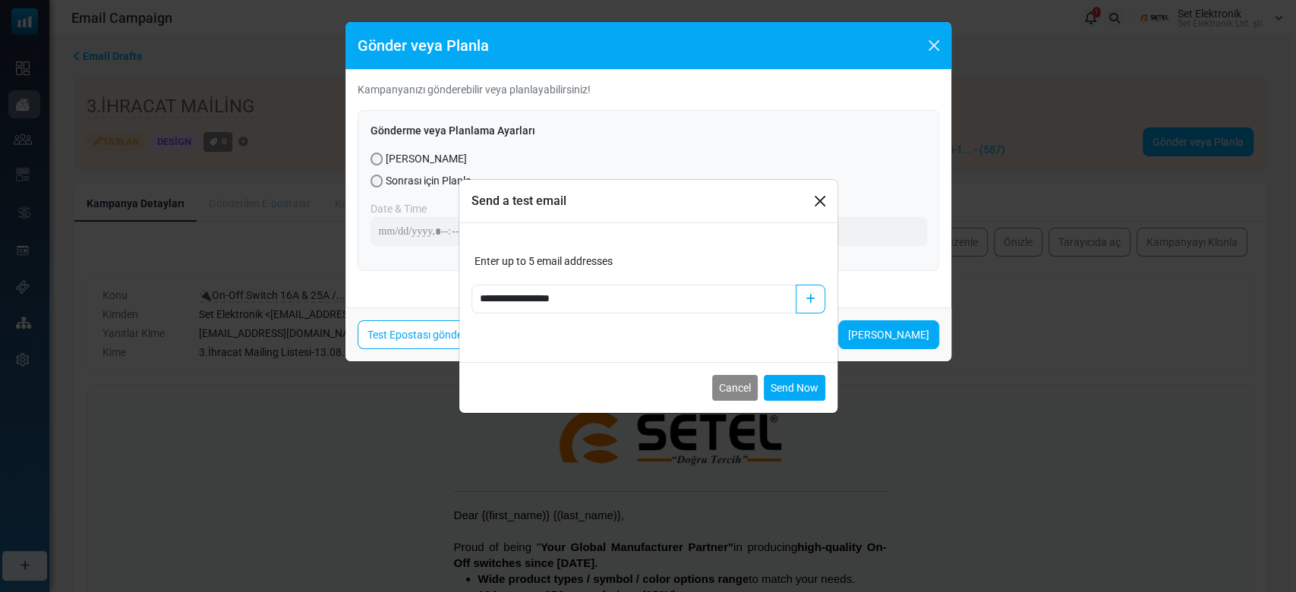
drag, startPoint x: 818, startPoint y: 299, endPoint x: 812, endPoint y: 345, distance: 46.7
click at [818, 300] on button "button" at bounding box center [810, 299] width 30 height 29
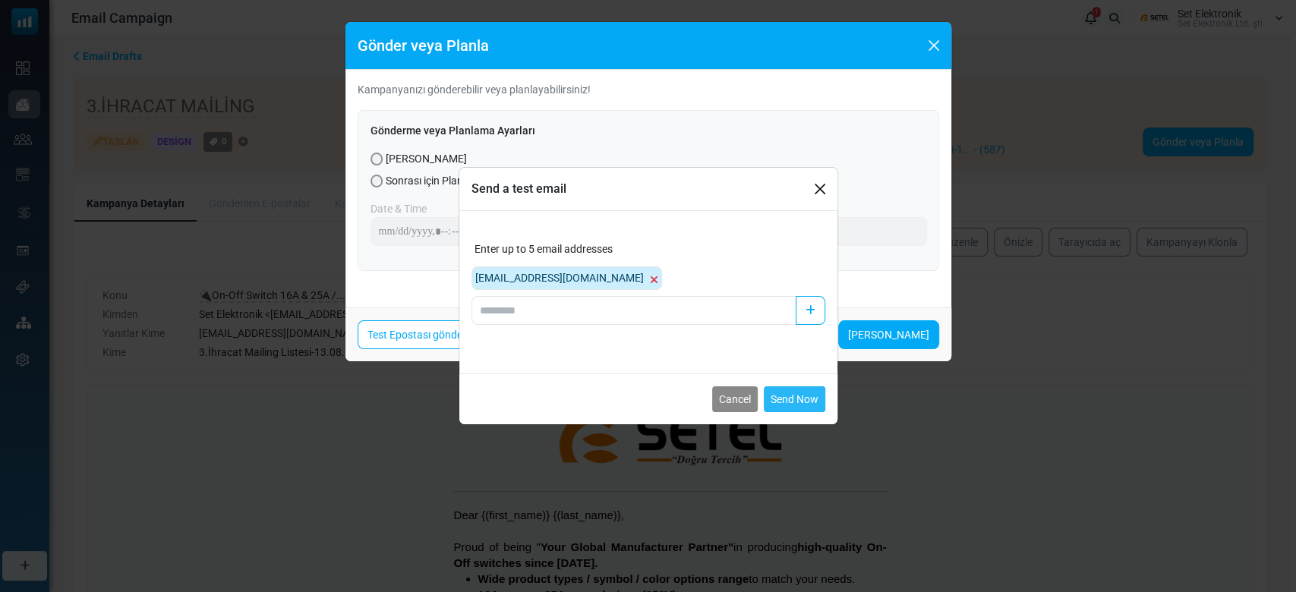
click at [808, 395] on button "Send Now" at bounding box center [794, 399] width 61 height 26
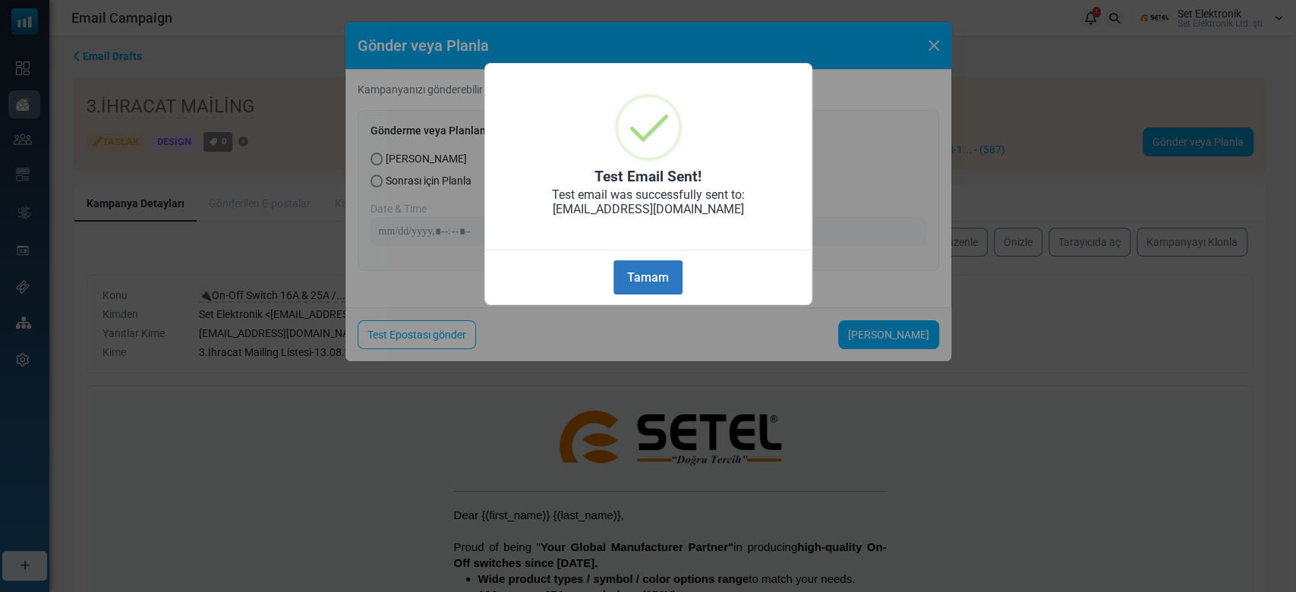
click at [662, 287] on button "Tamam" at bounding box center [647, 277] width 68 height 34
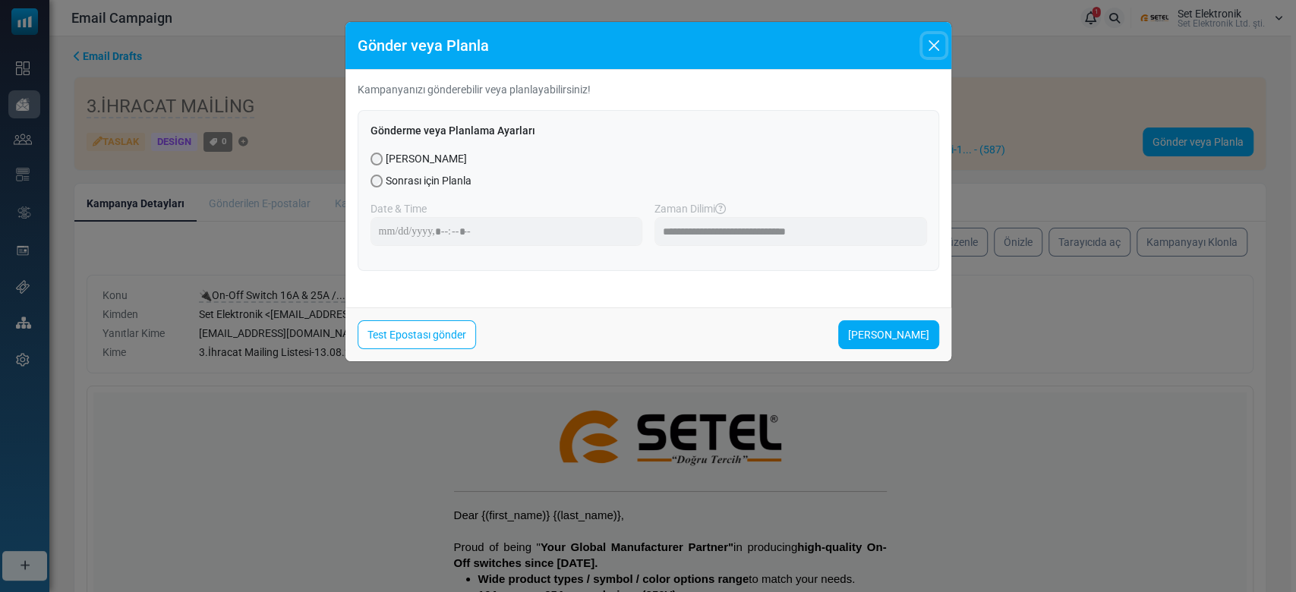
click at [929, 46] on button "Close" at bounding box center [933, 45] width 23 height 23
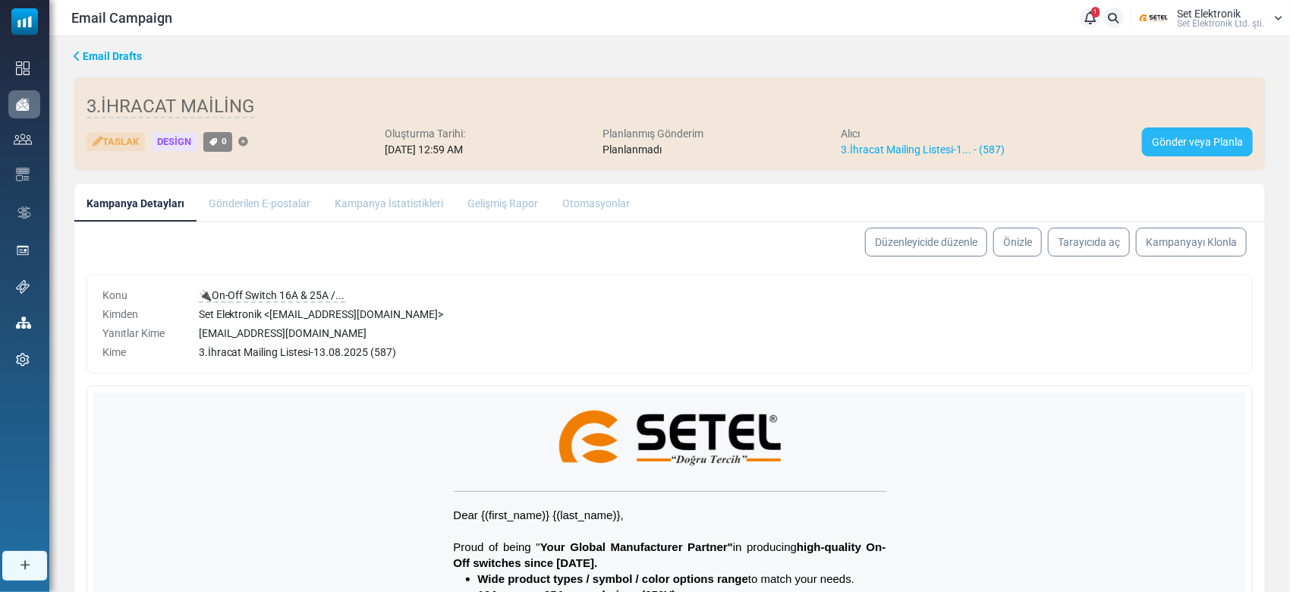
click at [1183, 146] on link "Gönder veya Planla" at bounding box center [1197, 142] width 111 height 29
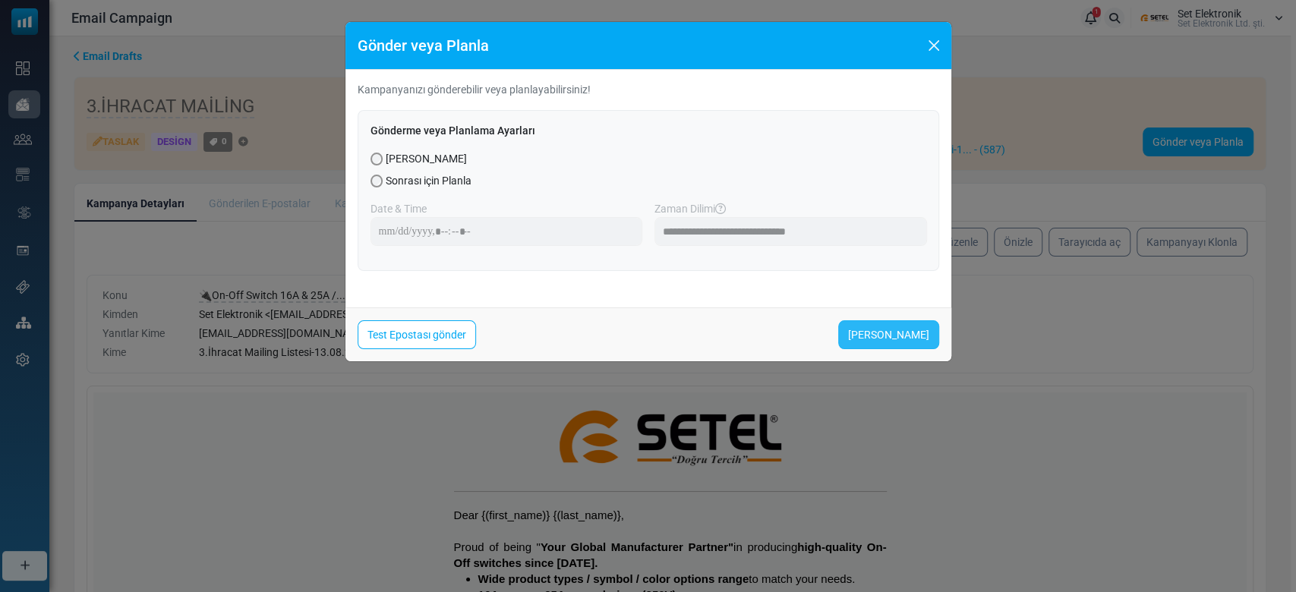
click at [891, 330] on link "Şimdi Gönder" at bounding box center [888, 334] width 101 height 29
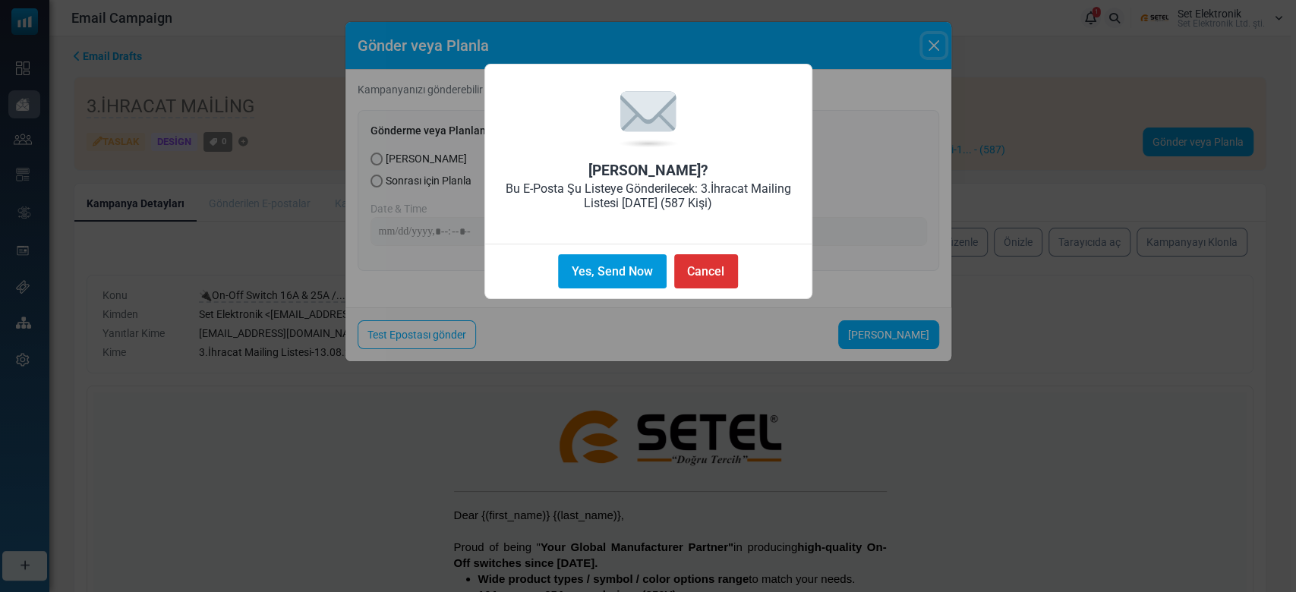
click at [615, 258] on button "Yes, Send Now" at bounding box center [612, 271] width 108 height 34
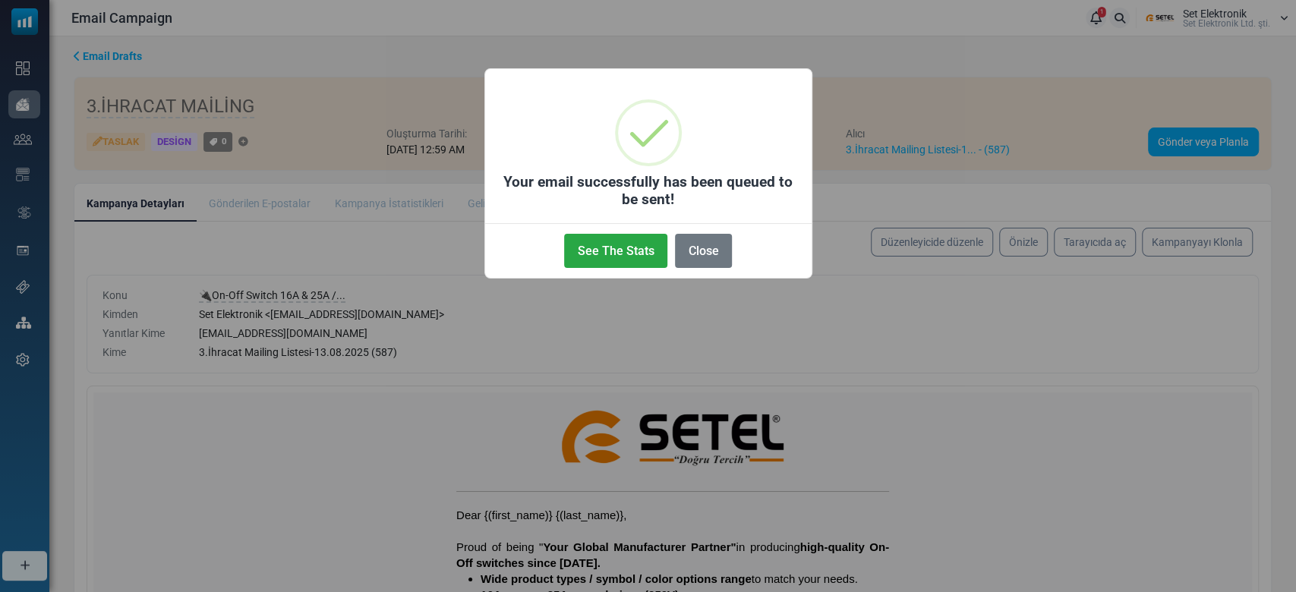
click at [615, 258] on button "See The Stats" at bounding box center [615, 251] width 103 height 34
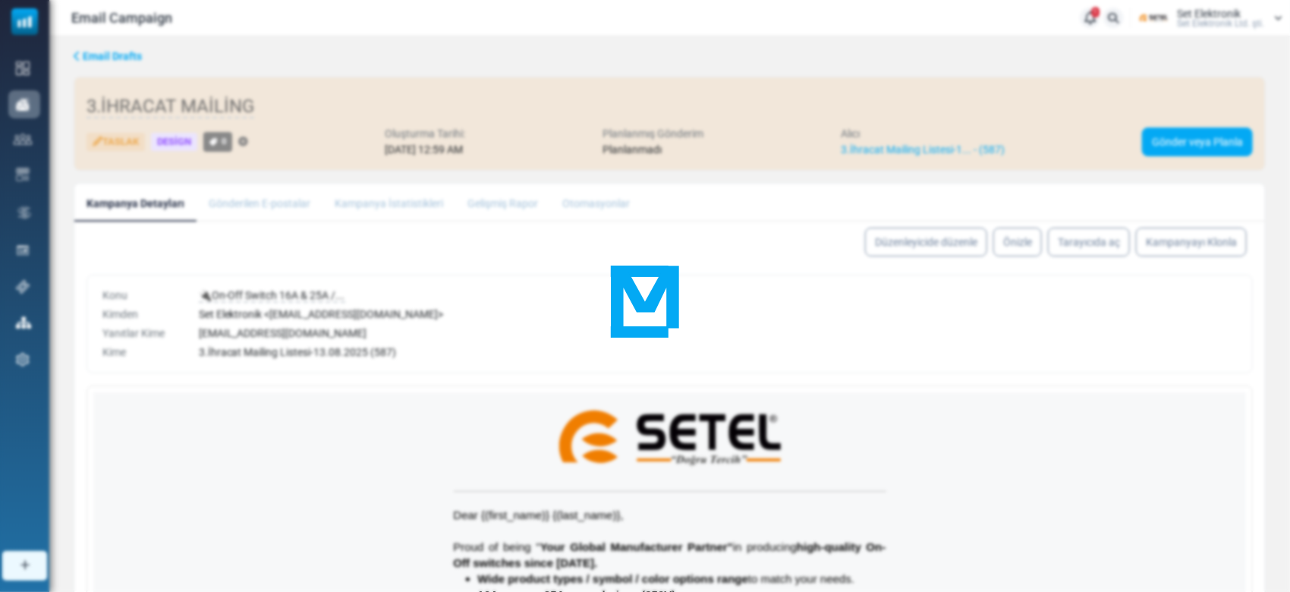
click at [27, 65] on div at bounding box center [645, 296] width 1290 height 592
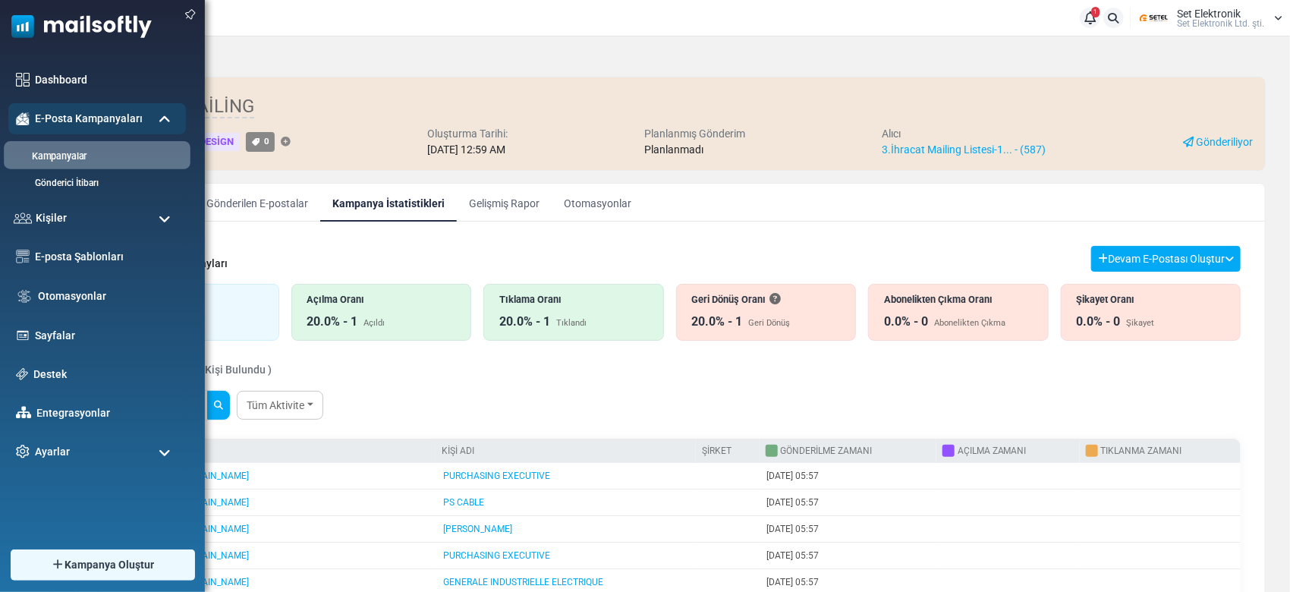
click at [80, 150] on link "Kampanyalar" at bounding box center [95, 157] width 182 height 14
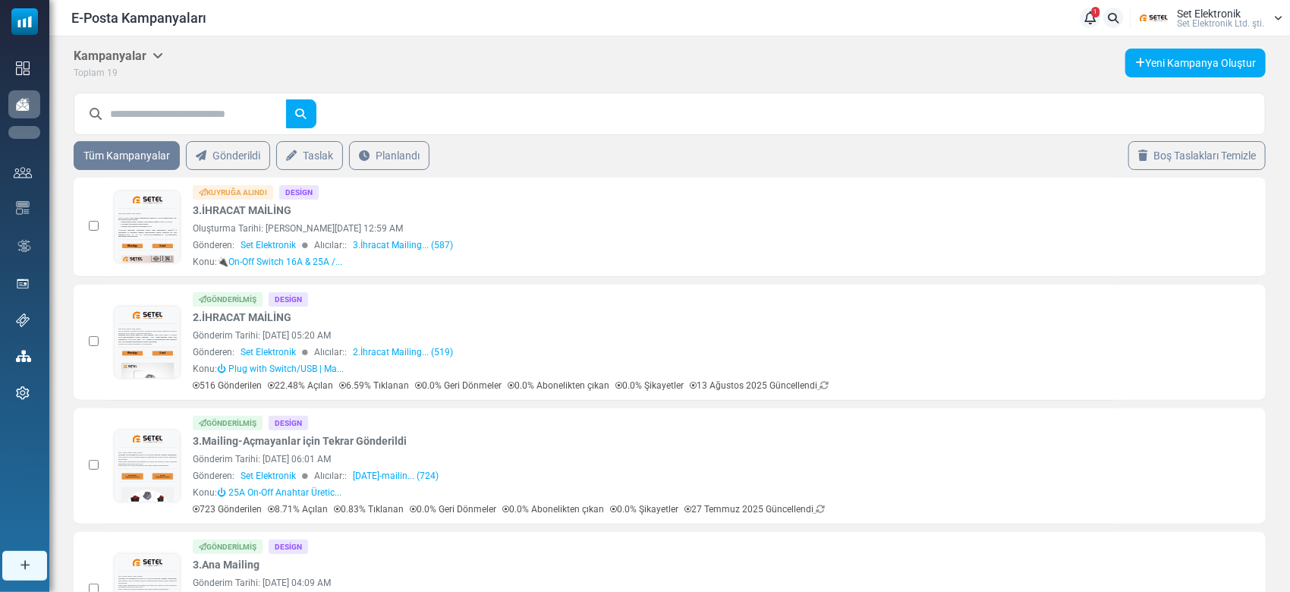
click at [20, 69] on div "Dashboard" at bounding box center [24, 68] width 32 height 29
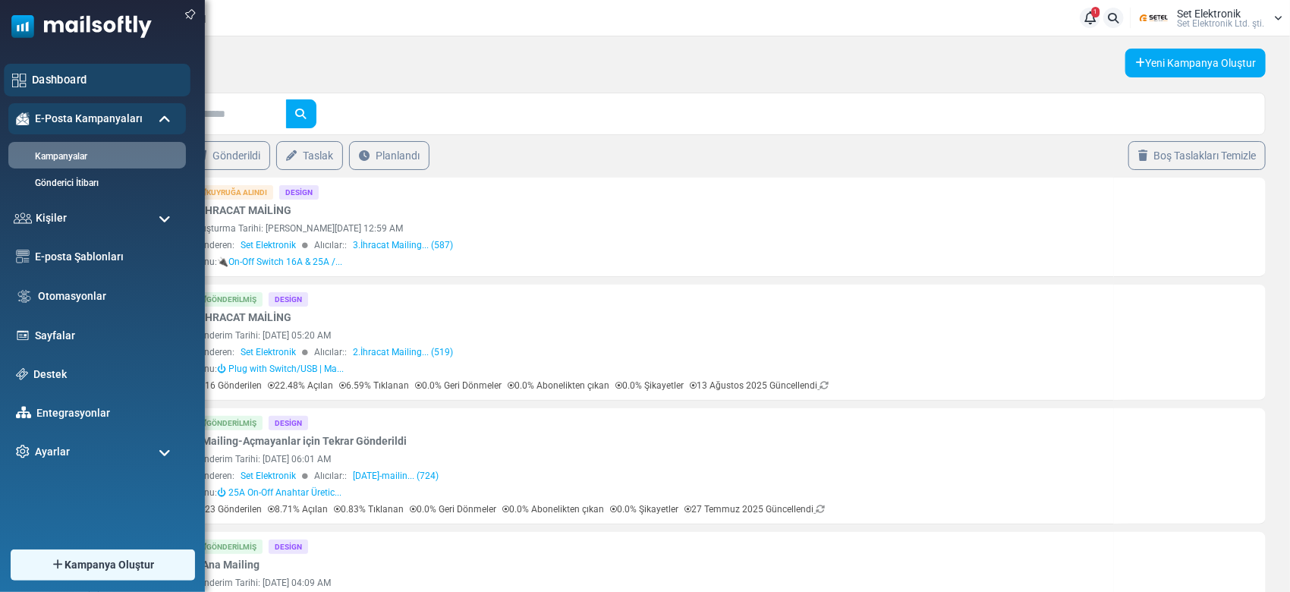
click at [49, 68] on div "Dashboard" at bounding box center [97, 80] width 187 height 33
click at [39, 75] on link "Dashboard" at bounding box center [107, 79] width 150 height 17
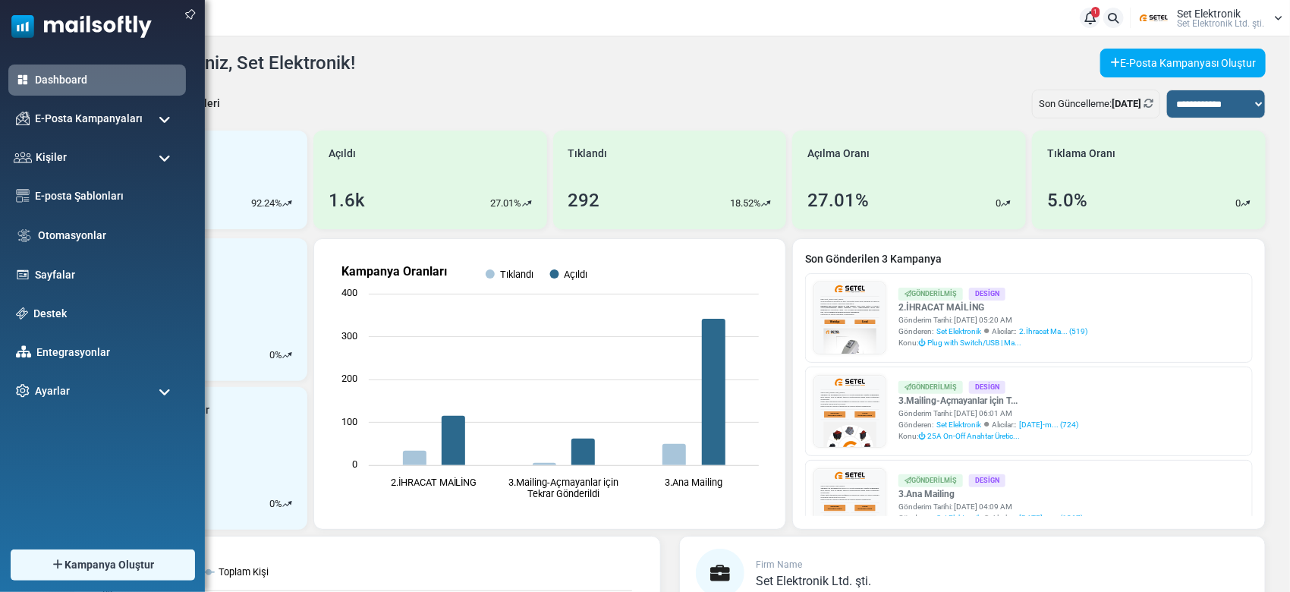
click at [39, 99] on ul "Dashboard E-Posta Kampanyaları [GEOGRAPHIC_DATA] Gönderici İtibarı Kişiler Kişi…" at bounding box center [98, 236] width 197 height 342
click at [42, 112] on span "E-Posta Kampanyaları" at bounding box center [88, 118] width 113 height 17
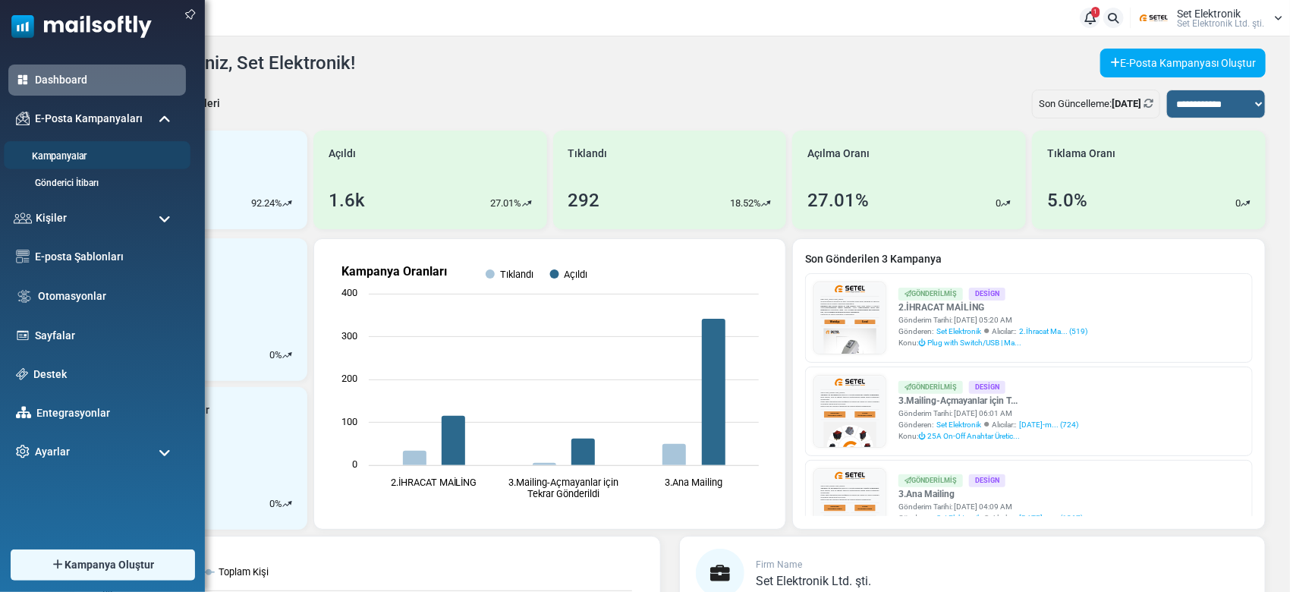
click at [49, 148] on li "Kampanyalar" at bounding box center [97, 155] width 187 height 28
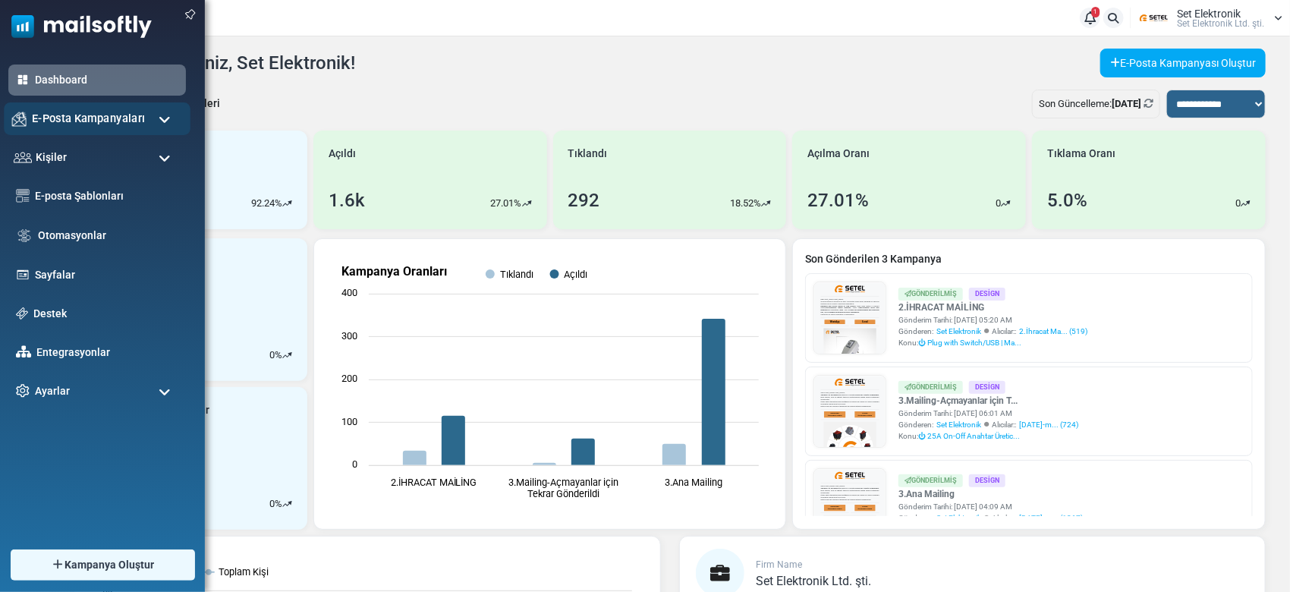
click at [55, 123] on span "E-Posta Kampanyaları" at bounding box center [88, 118] width 113 height 17
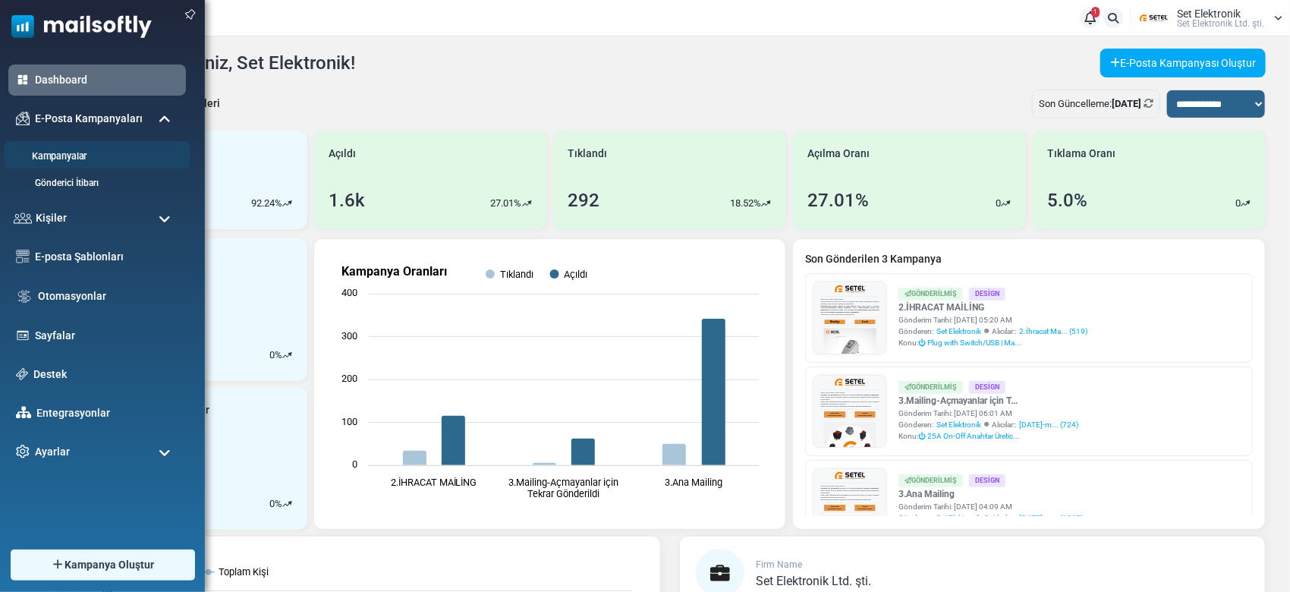
click at [80, 162] on link "Kampanyalar" at bounding box center [95, 157] width 182 height 14
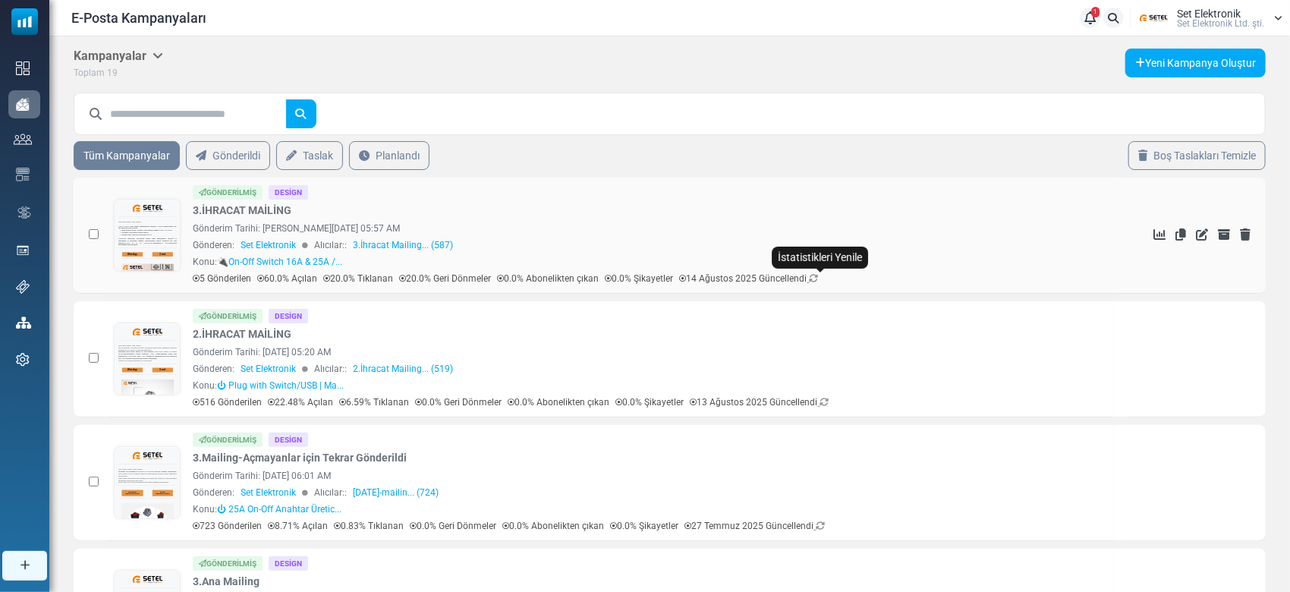
click at [818, 278] on icon at bounding box center [813, 278] width 9 height 9
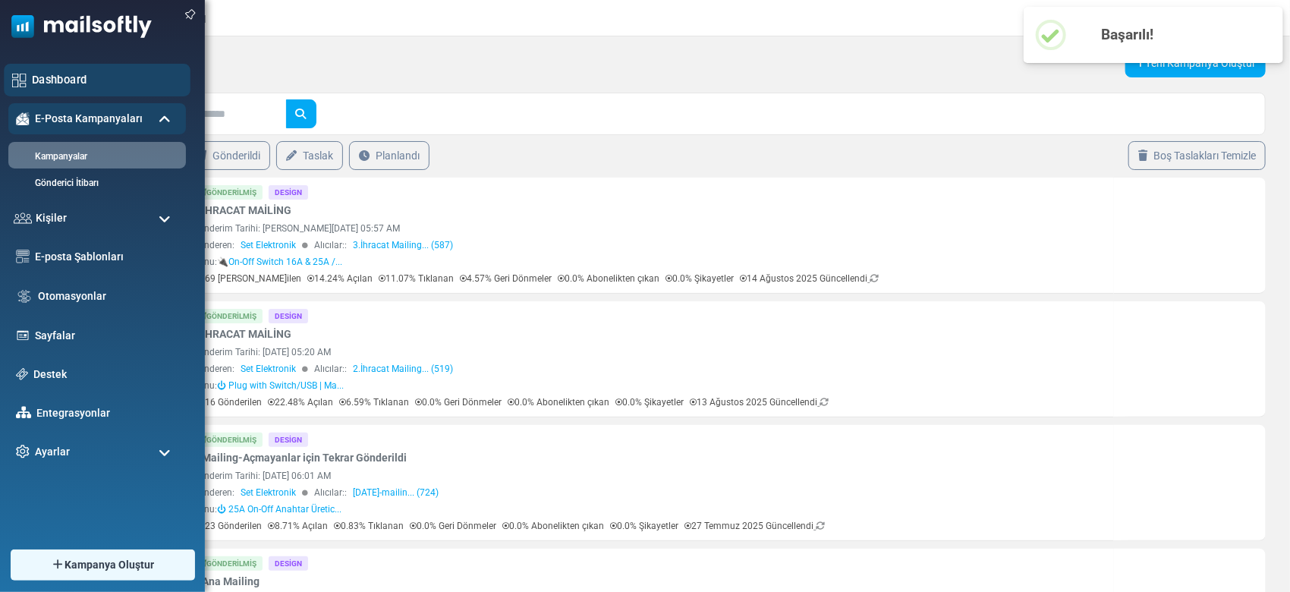
click at [79, 76] on link "Dashboard" at bounding box center [107, 79] width 150 height 17
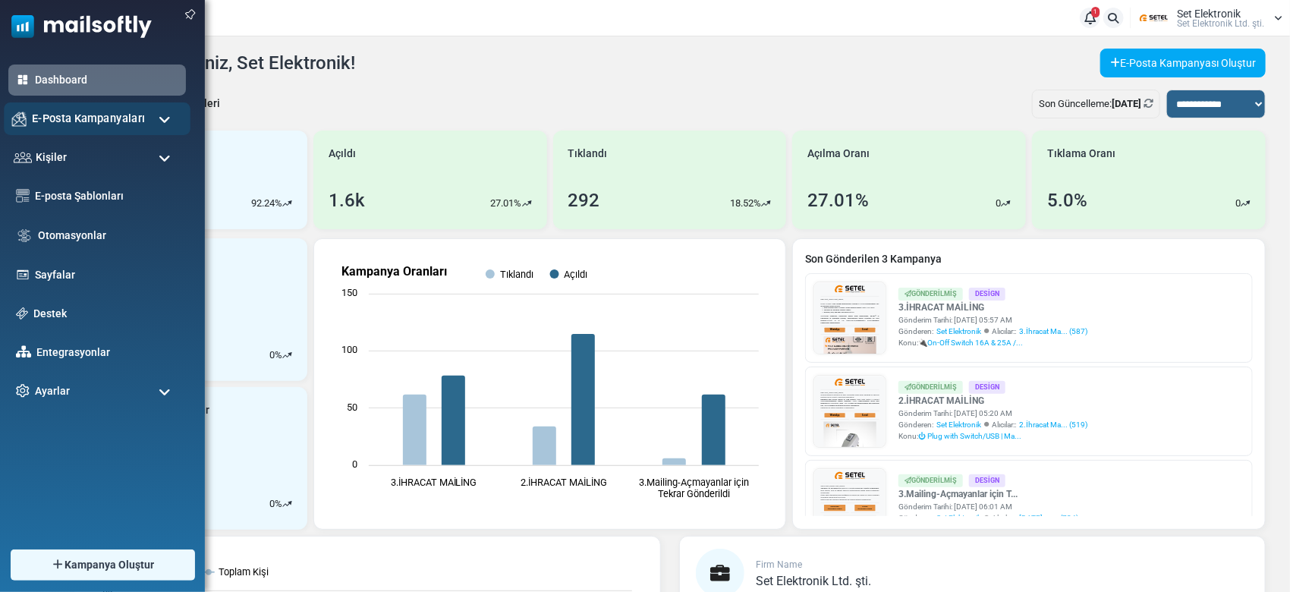
click at [100, 122] on span "E-Posta Kampanyaları" at bounding box center [88, 118] width 113 height 17
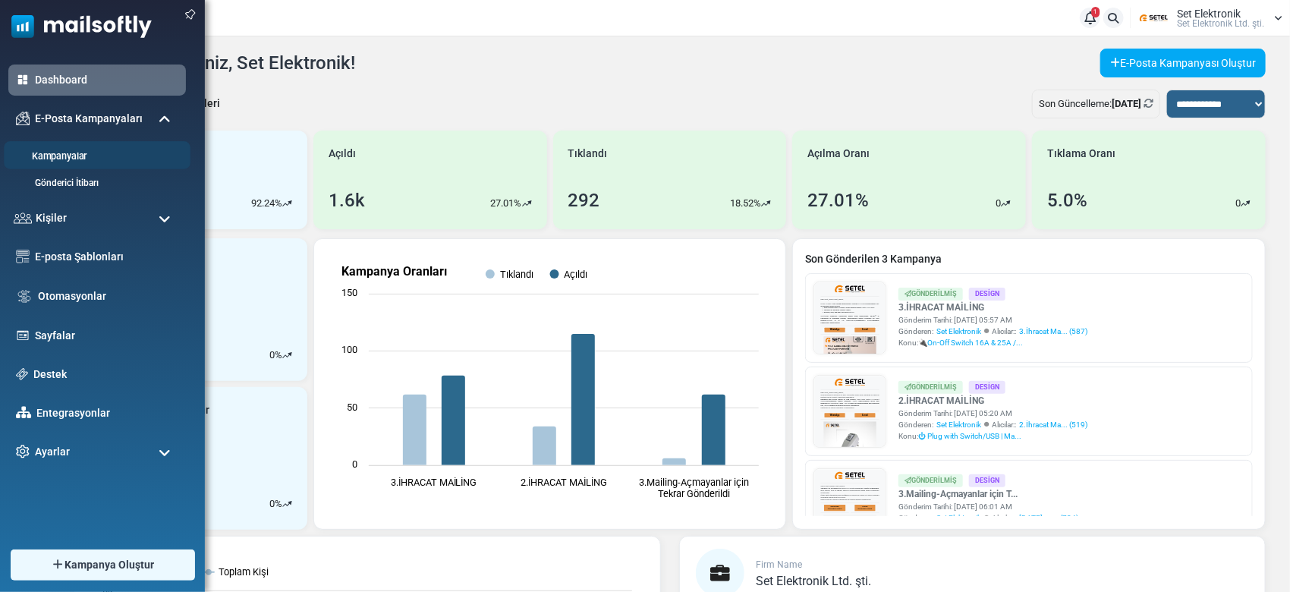
click at [99, 164] on li "Kampanyalar" at bounding box center [97, 155] width 187 height 28
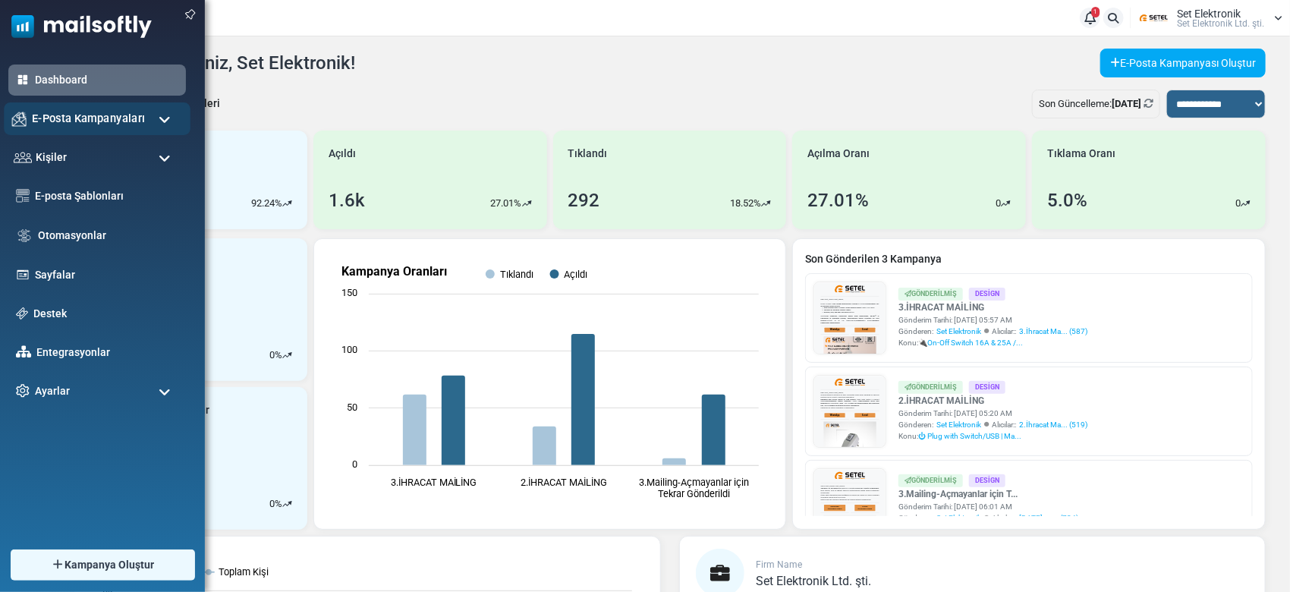
click at [143, 124] on div "E-Posta Kampanyaları" at bounding box center [97, 118] width 187 height 33
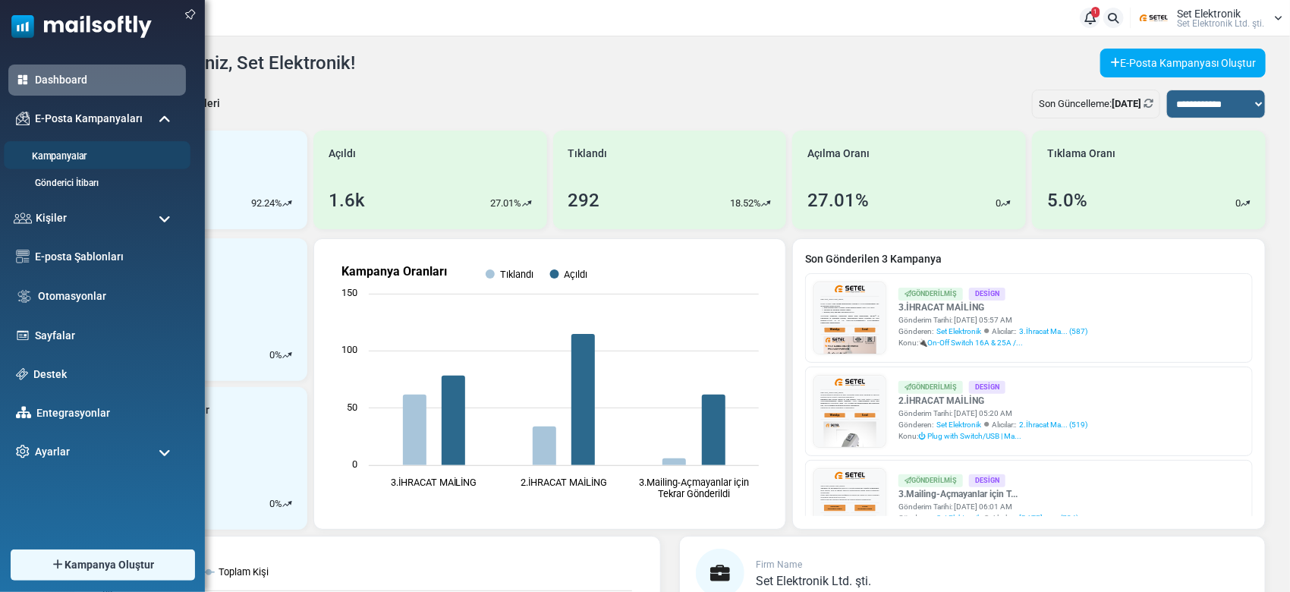
click at [50, 146] on li "Kampanyalar" at bounding box center [97, 155] width 187 height 28
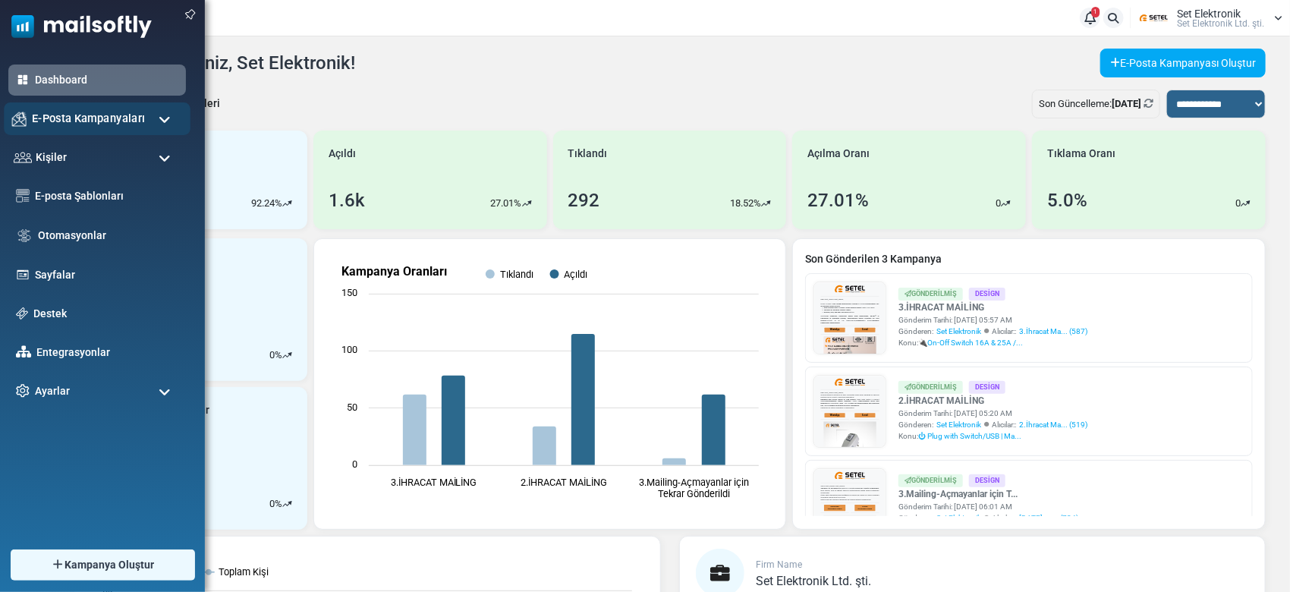
click at [133, 104] on div "E-Posta Kampanyaları" at bounding box center [97, 118] width 187 height 33
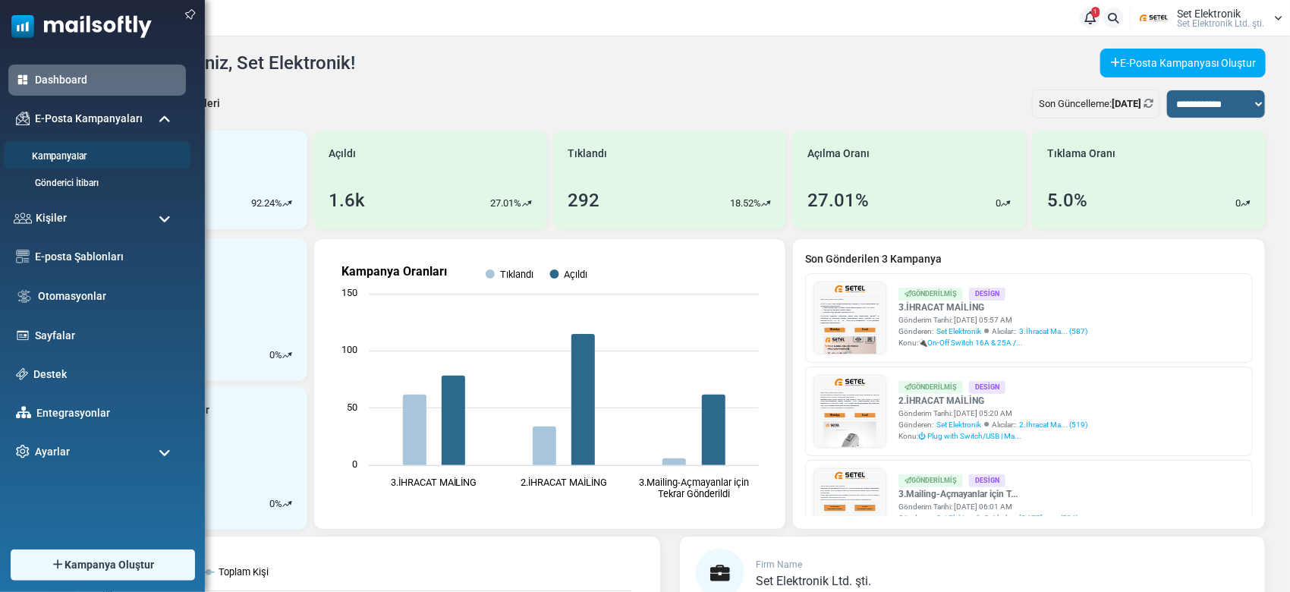
click at [95, 157] on link "Kampanyalar" at bounding box center [95, 157] width 182 height 14
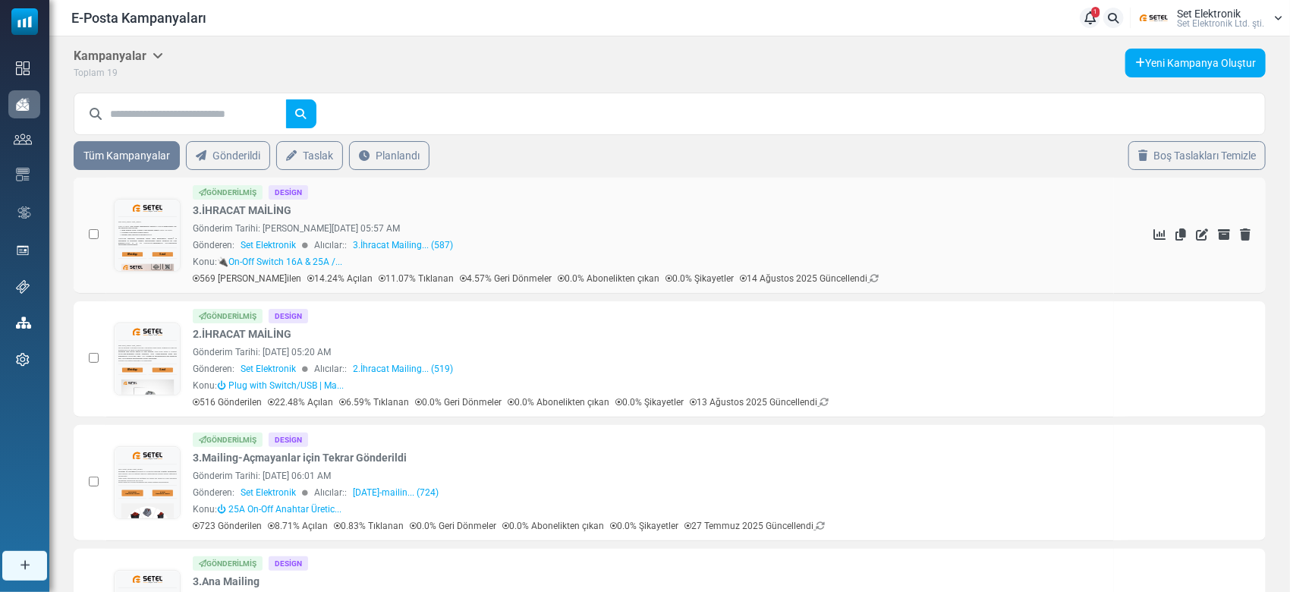
click at [846, 275] on div "569 Gönderilen 14.24% Açılan 11.07% Tıklanan 4.57% Geri Dönmeler 0.0% Abonelikt…" at bounding box center [649, 279] width 913 height 14
click at [870, 275] on icon at bounding box center [874, 278] width 9 height 9
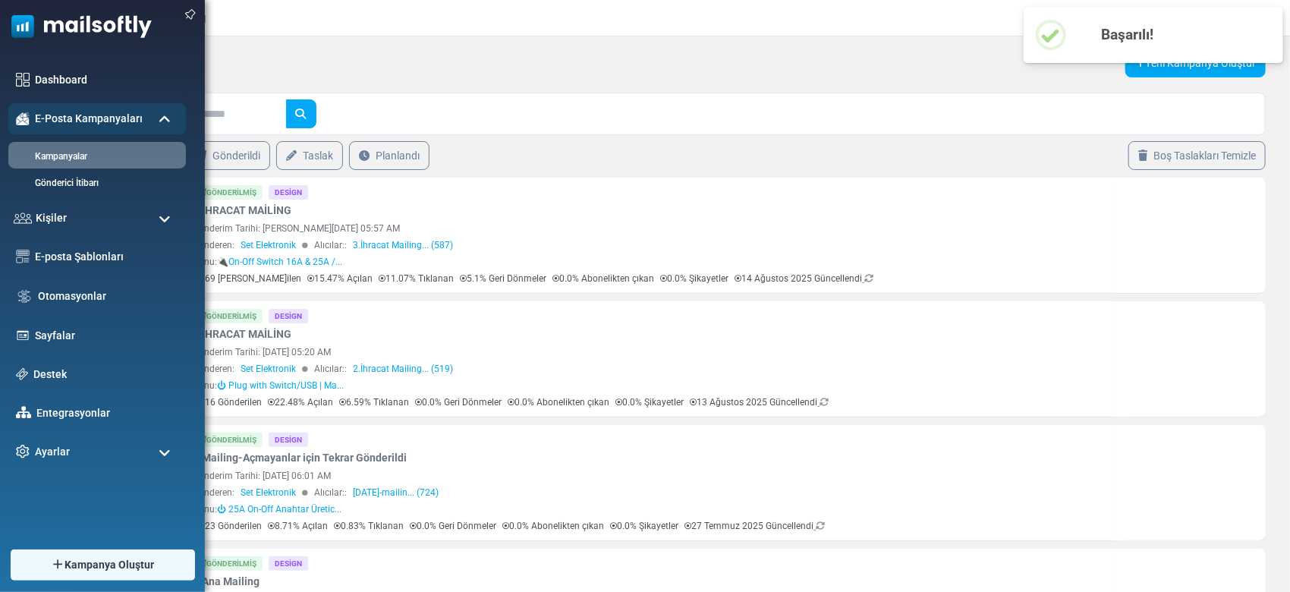
drag, startPoint x: 28, startPoint y: 60, endPoint x: 34, endPoint y: 66, distance: 8.6
click at [29, 63] on div "Dashboard E-Posta Kampanyaları Kampanyalar Gönderici İtibarı Kişiler Kişiler Ki…" at bounding box center [102, 289] width 205 height 486
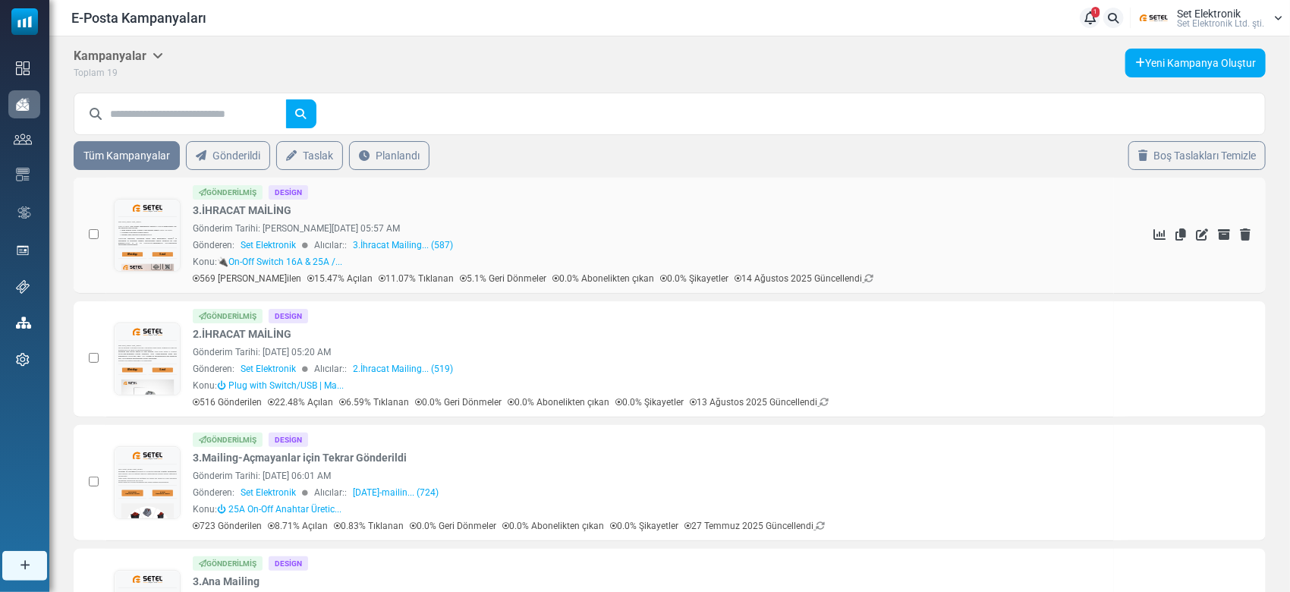
click at [896, 241] on div "Gönderen: Set Elektronik Alıcılar:: 3.İhracat Mailing... (587)" at bounding box center [649, 245] width 913 height 14
click at [738, 219] on div "Gönderilmiş Design 3.İHRACAT MAİLİNG Gönderim Tarihi: August 14, 2025 at 05:57 …" at bounding box center [649, 235] width 913 height 100
click at [1148, 219] on td "İstatistikleri Gör Kopyala Düzenle Arşivden Çıkar Sil" at bounding box center [1190, 236] width 152 height 116
click at [1155, 226] on td "İstatistikleri Gör Kopyala Düzenle Arşivden Çıkar Sil" at bounding box center [1190, 236] width 152 height 116
click at [1155, 229] on icon at bounding box center [1160, 234] width 12 height 12
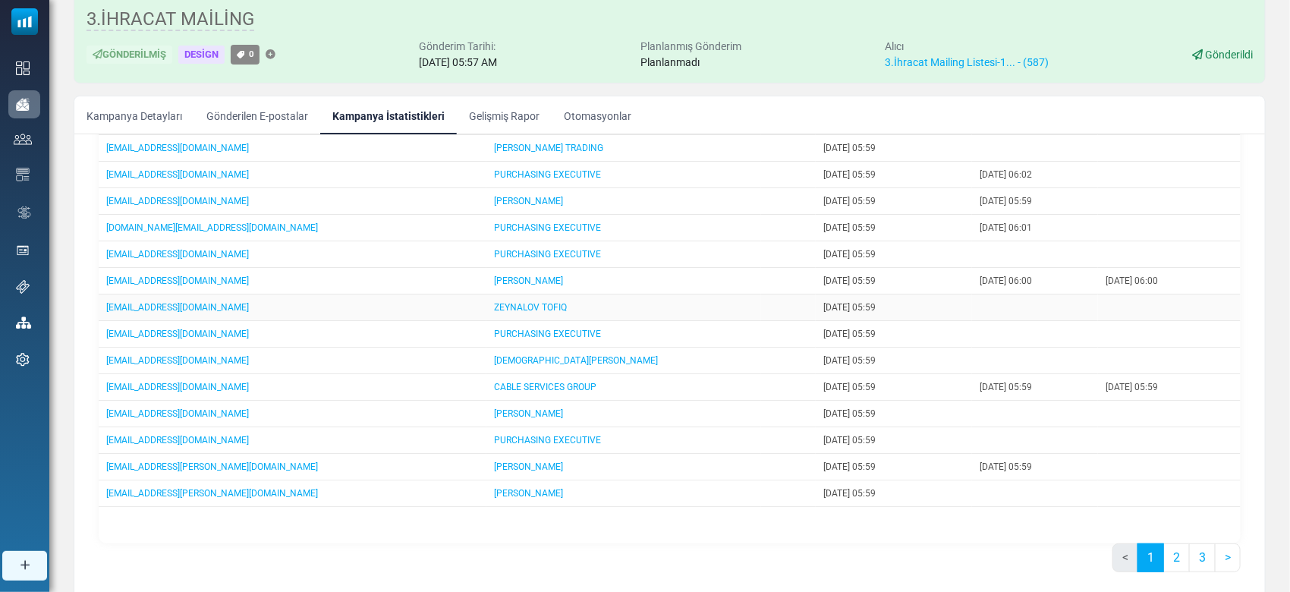
scroll to position [154, 0]
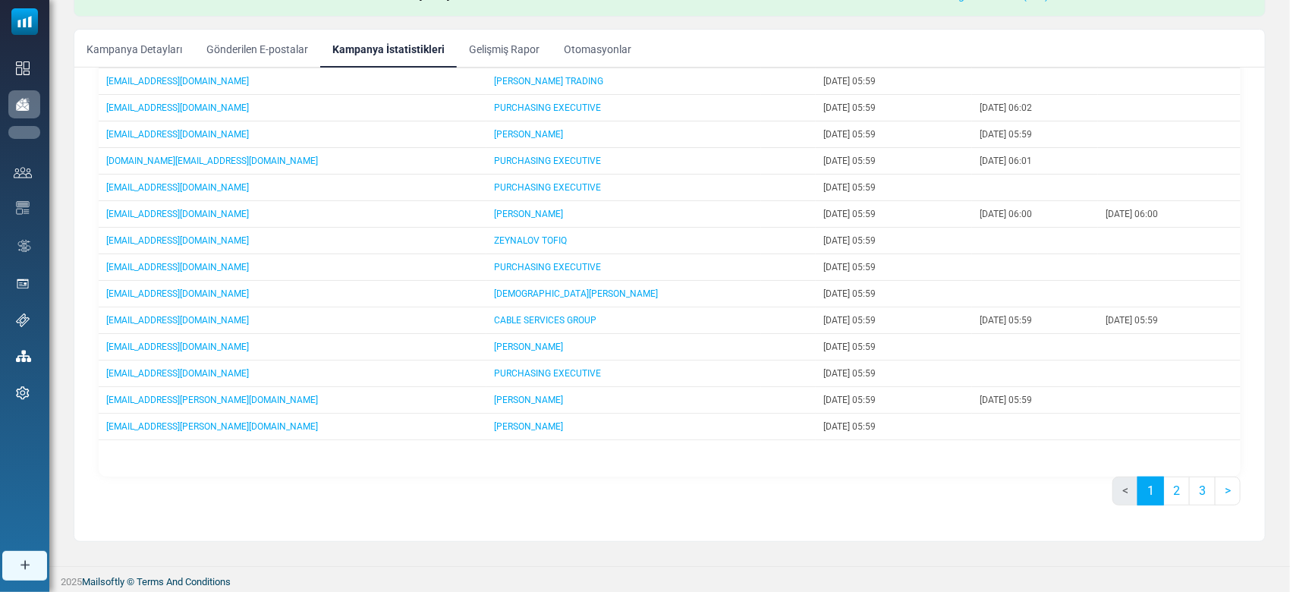
click at [0, 0] on link "Dashboard" at bounding box center [0, 0] width 0 height 0
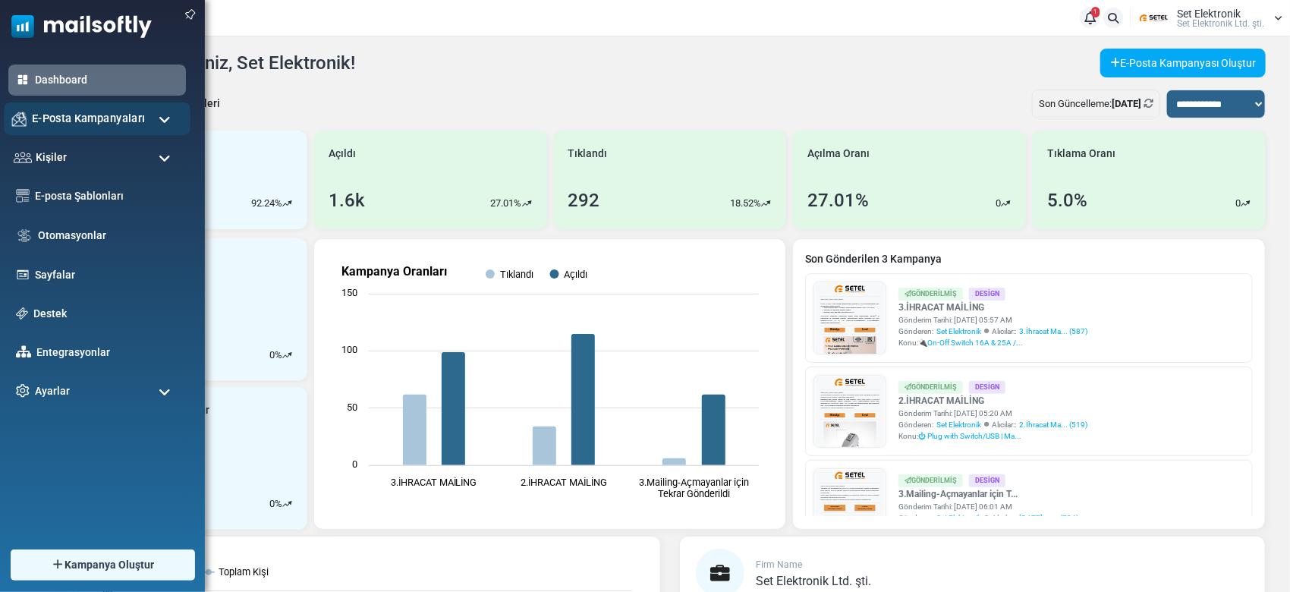
click at [89, 118] on span "E-Posta Kampanyaları" at bounding box center [88, 118] width 113 height 17
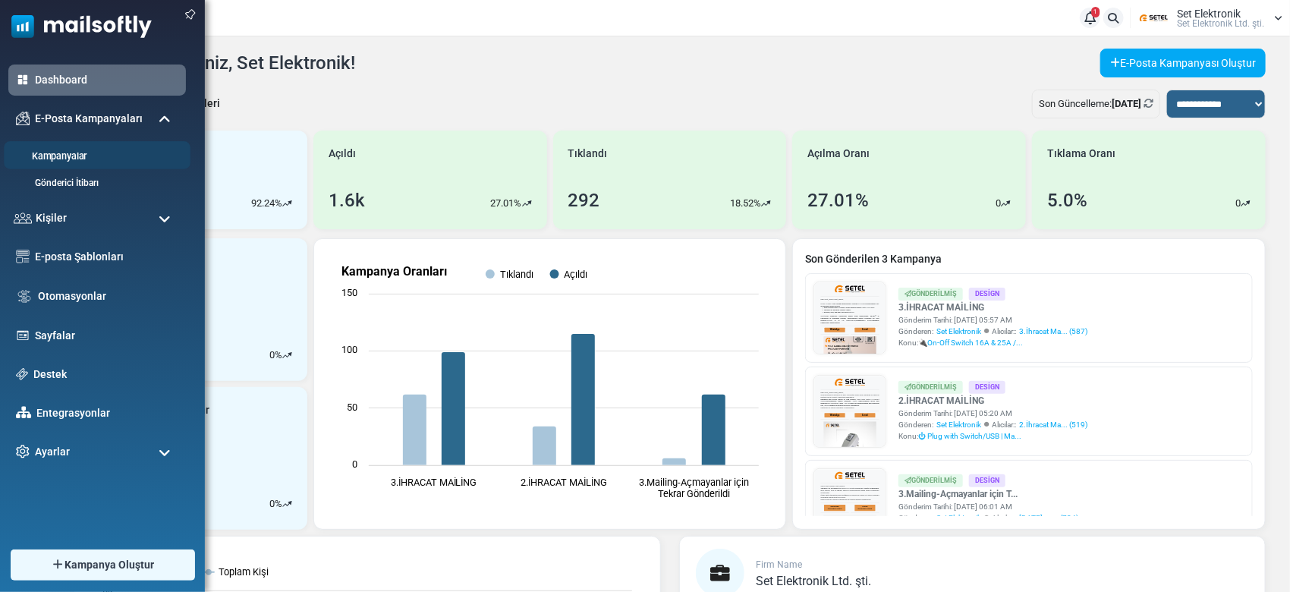
click at [96, 159] on link "Kampanyalar" at bounding box center [95, 157] width 182 height 14
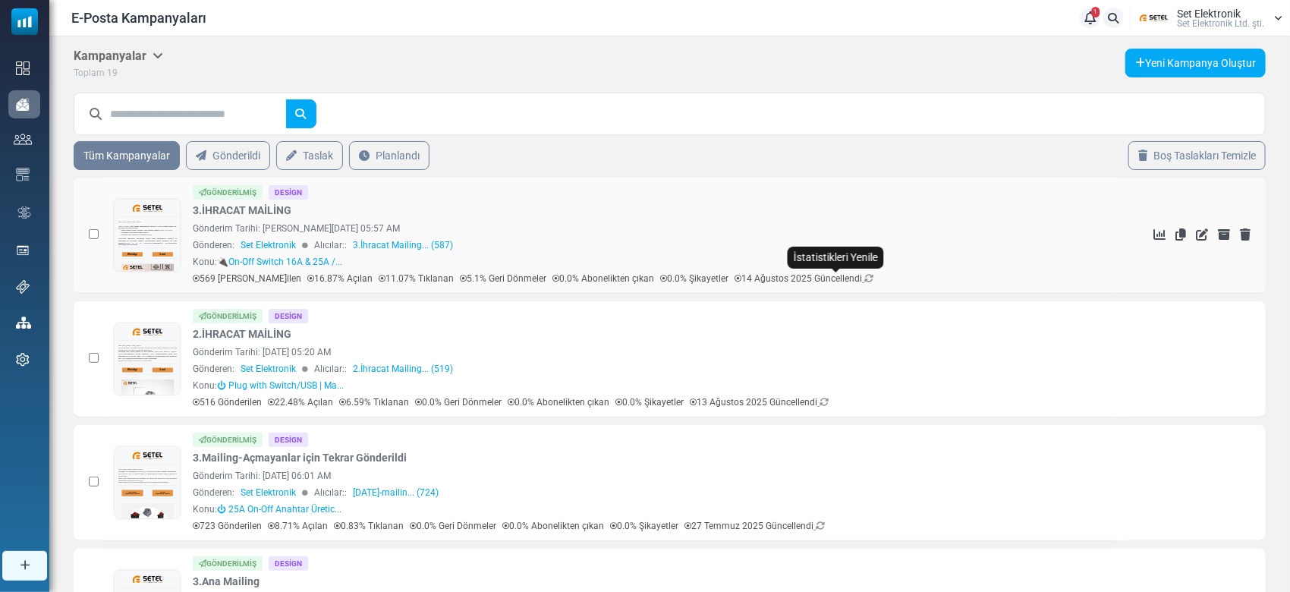
click at [865, 280] on icon at bounding box center [869, 278] width 9 height 9
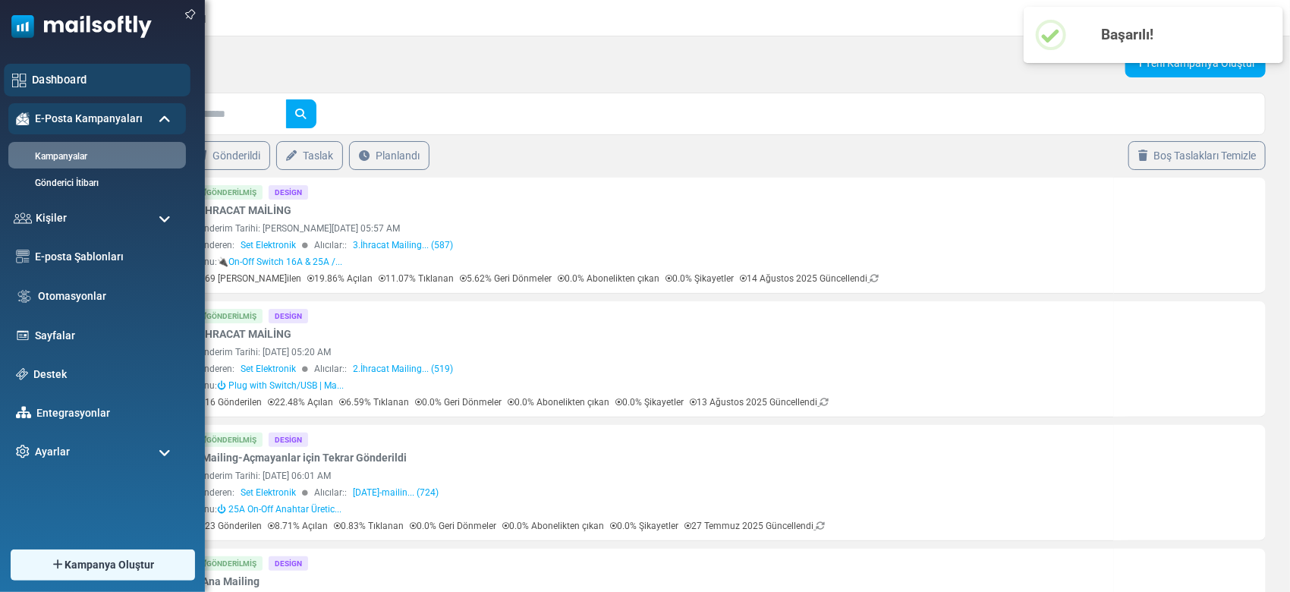
click at [25, 66] on div "Dashboard" at bounding box center [97, 80] width 187 height 33
